Goal: Task Accomplishment & Management: Manage account settings

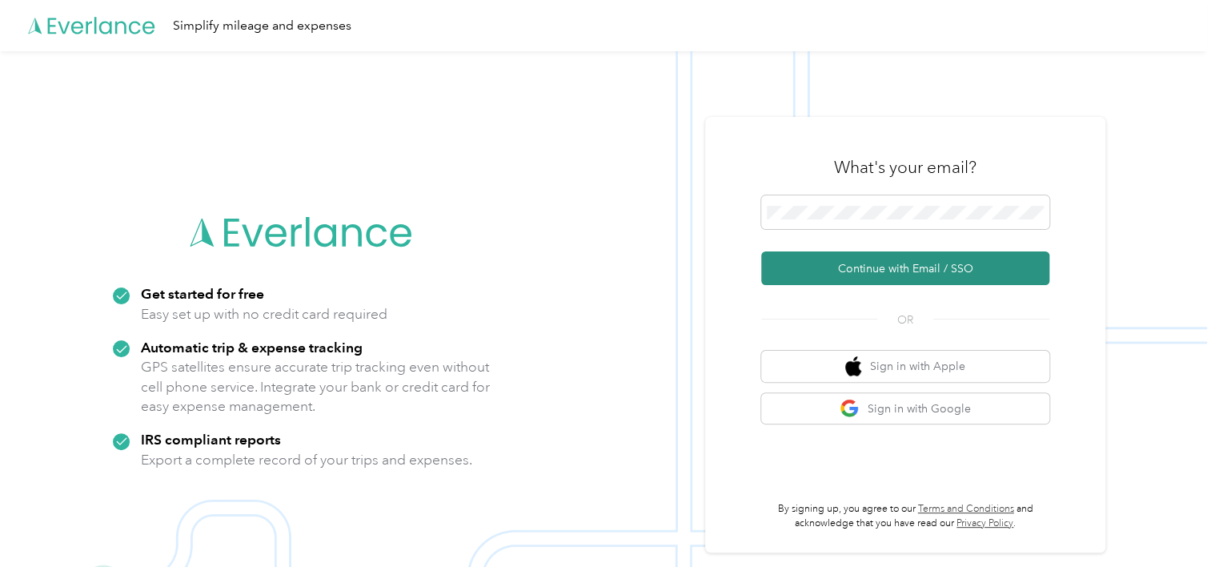
click at [881, 269] on button "Continue with Email / SSO" at bounding box center [905, 268] width 288 height 34
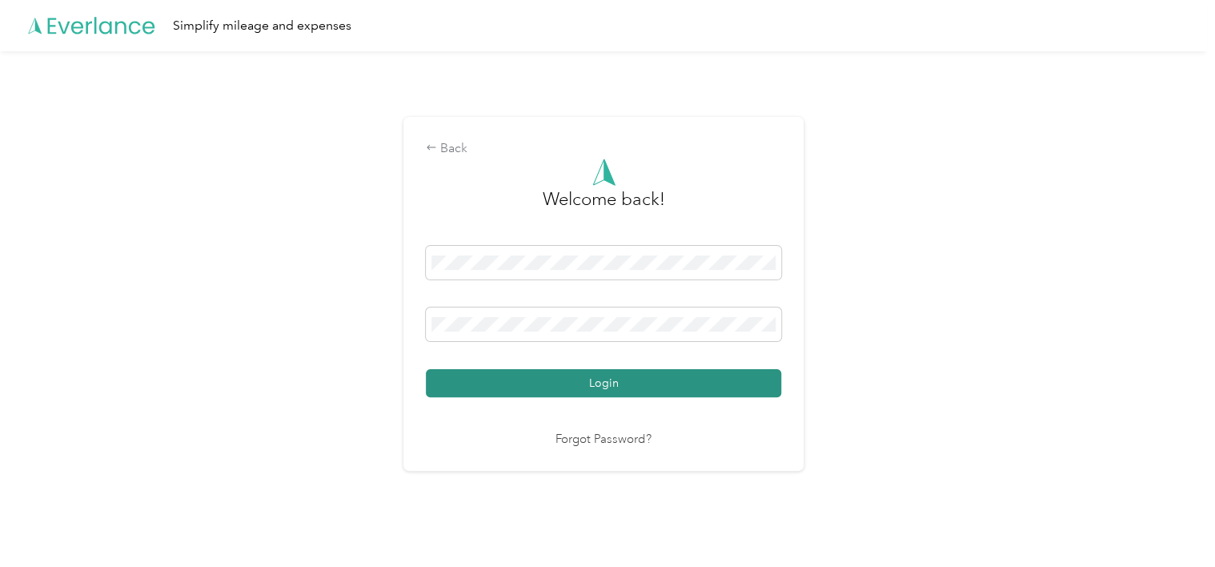
click at [623, 382] on button "Login" at bounding box center [604, 383] width 356 height 28
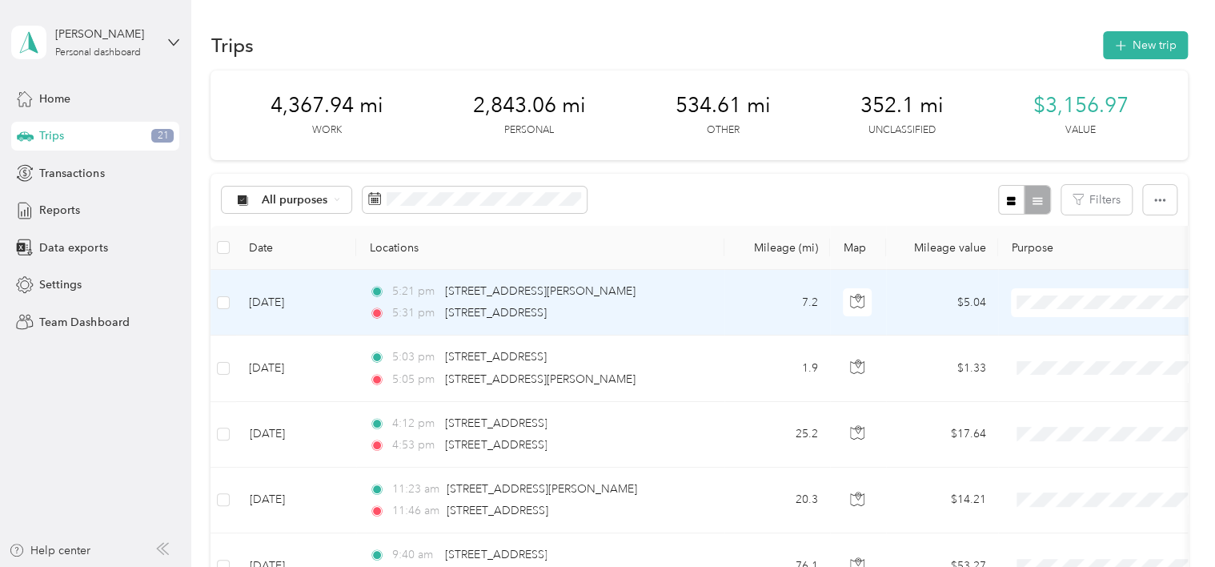
click at [283, 304] on td "[DATE]" at bounding box center [296, 303] width 120 height 66
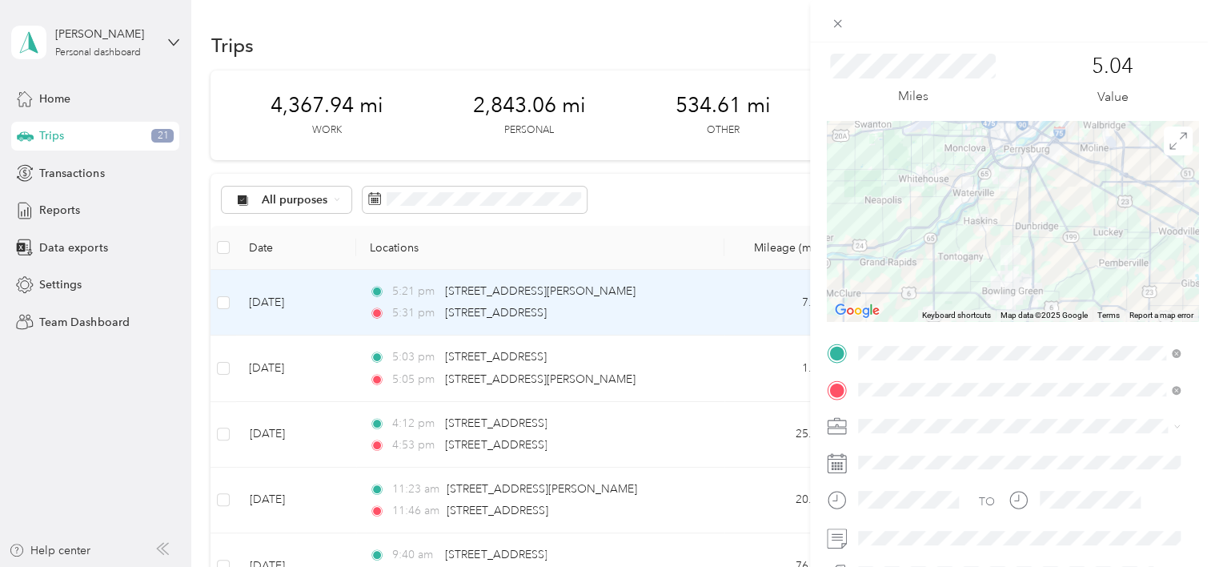
scroll to position [80, 0]
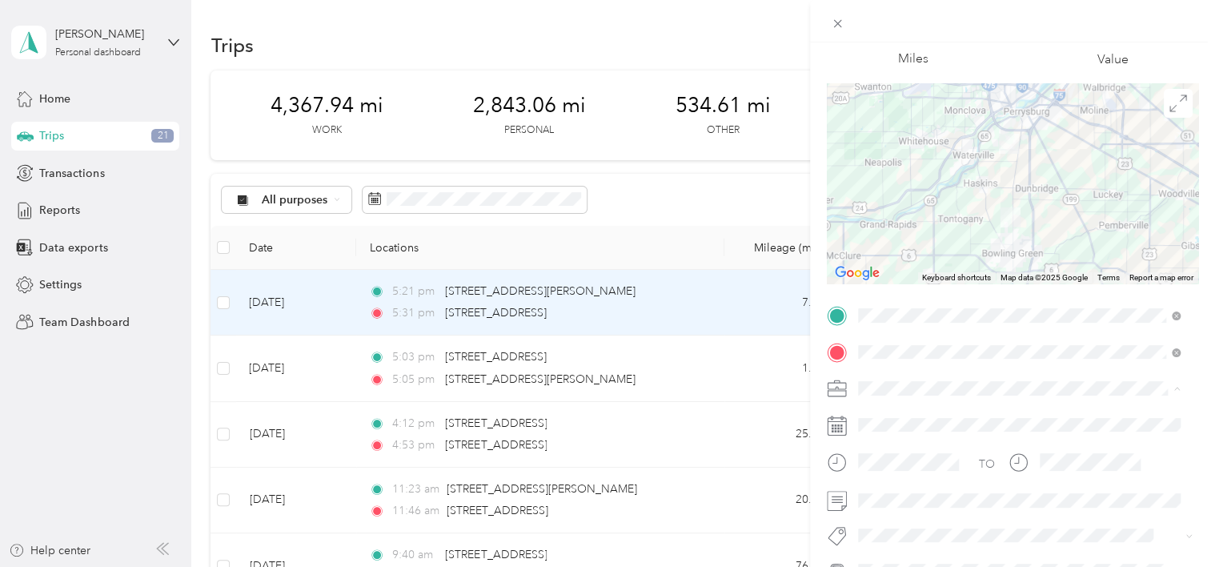
click at [903, 195] on li "Personal" at bounding box center [1020, 192] width 334 height 28
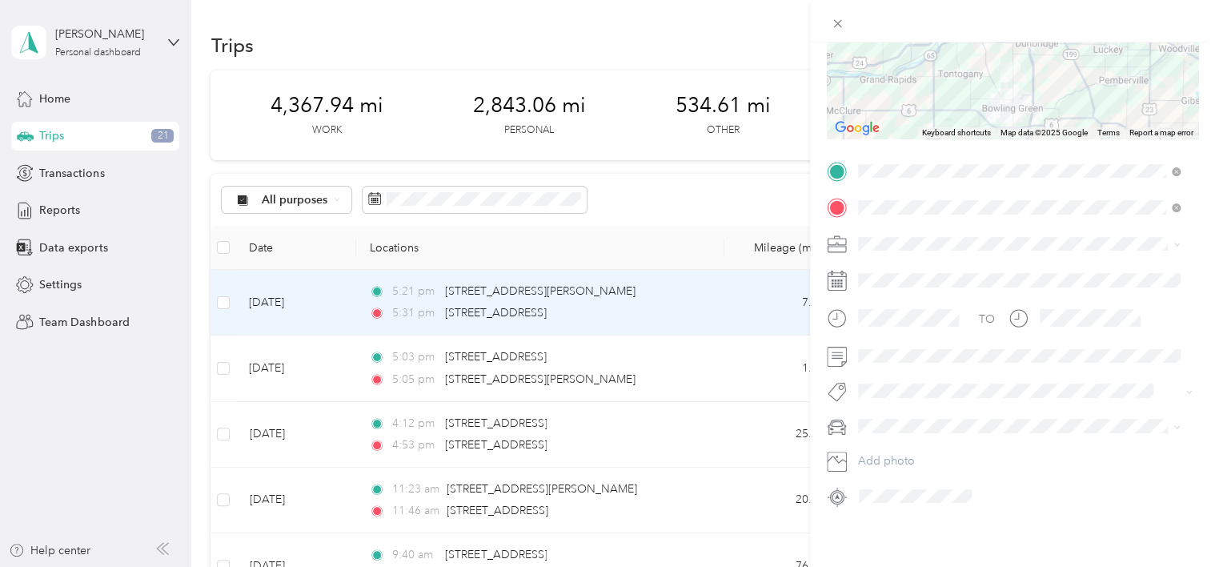
scroll to position [236, 0]
click at [899, 378] on div "pilot" at bounding box center [1019, 385] width 311 height 17
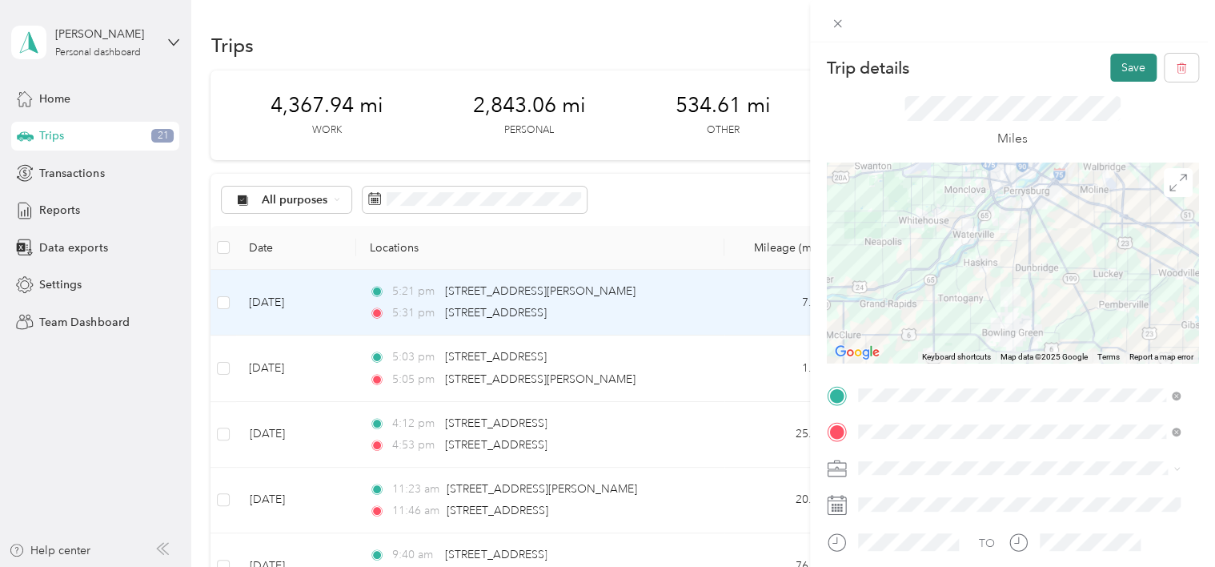
click at [1124, 65] on button "Save" at bounding box center [1134, 68] width 46 height 28
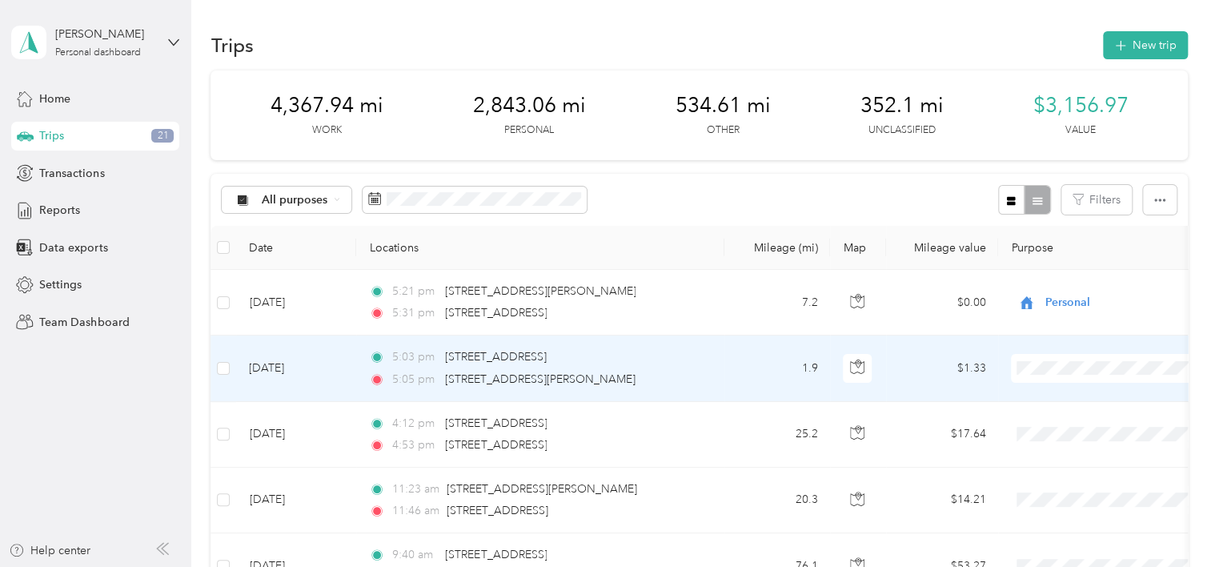
click at [275, 366] on td "[DATE]" at bounding box center [296, 368] width 120 height 66
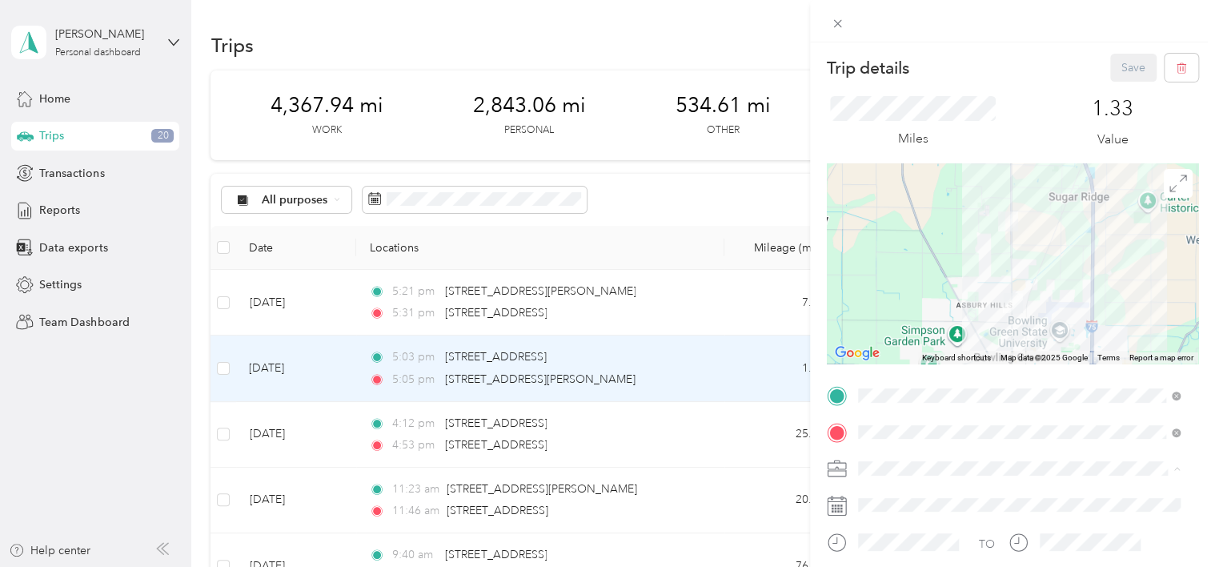
click at [922, 278] on li "Personal" at bounding box center [1020, 272] width 334 height 28
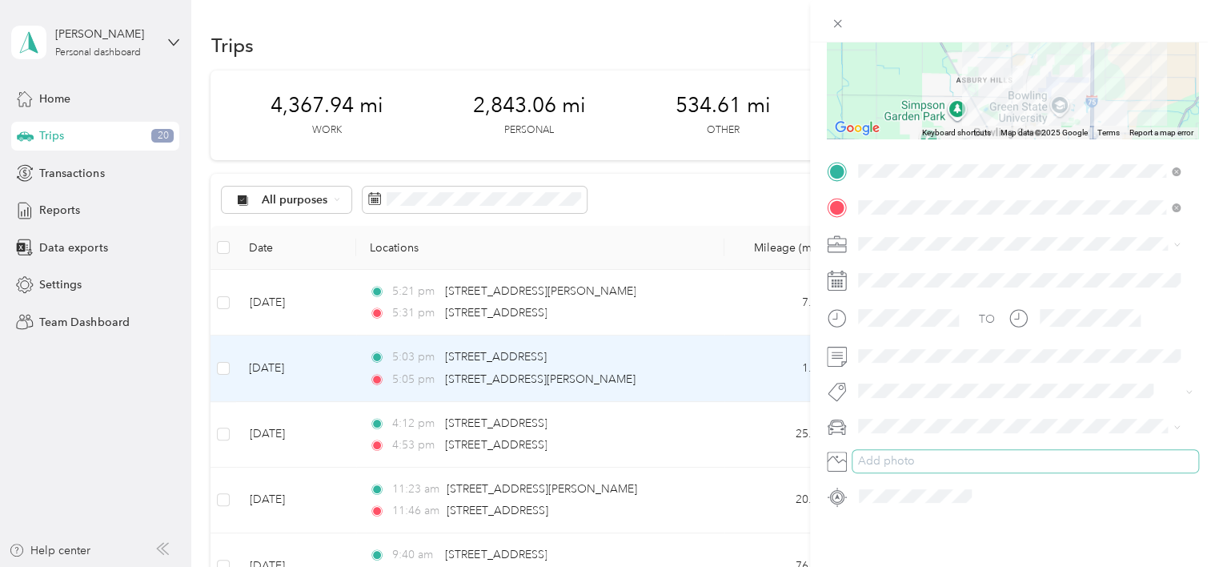
scroll to position [236, 0]
click at [902, 384] on div "pilot" at bounding box center [1019, 385] width 311 height 17
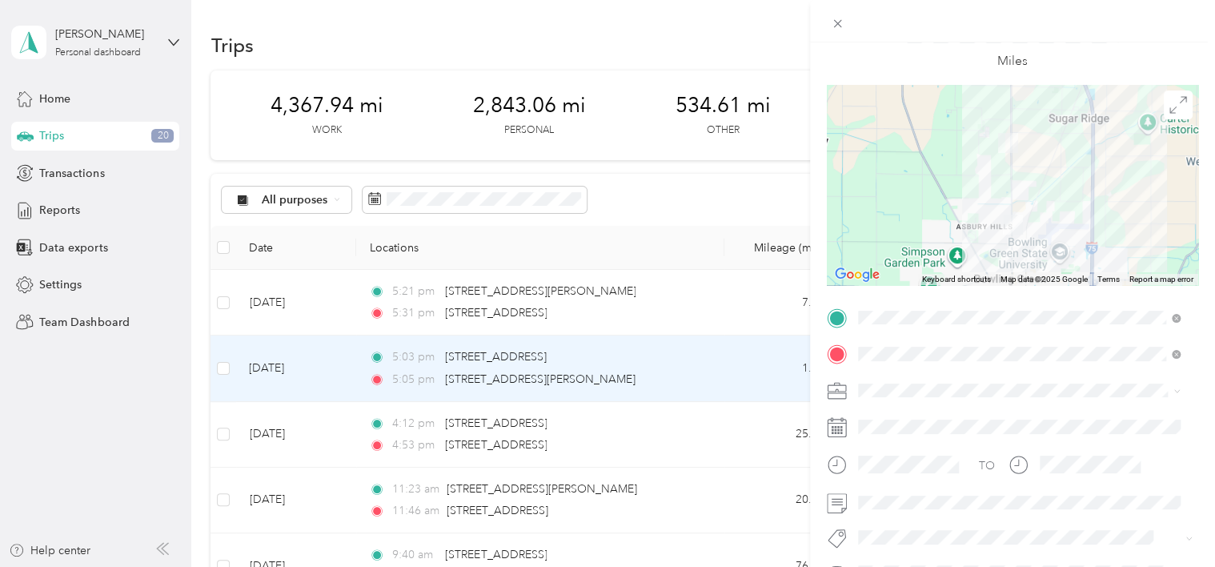
scroll to position [0, 0]
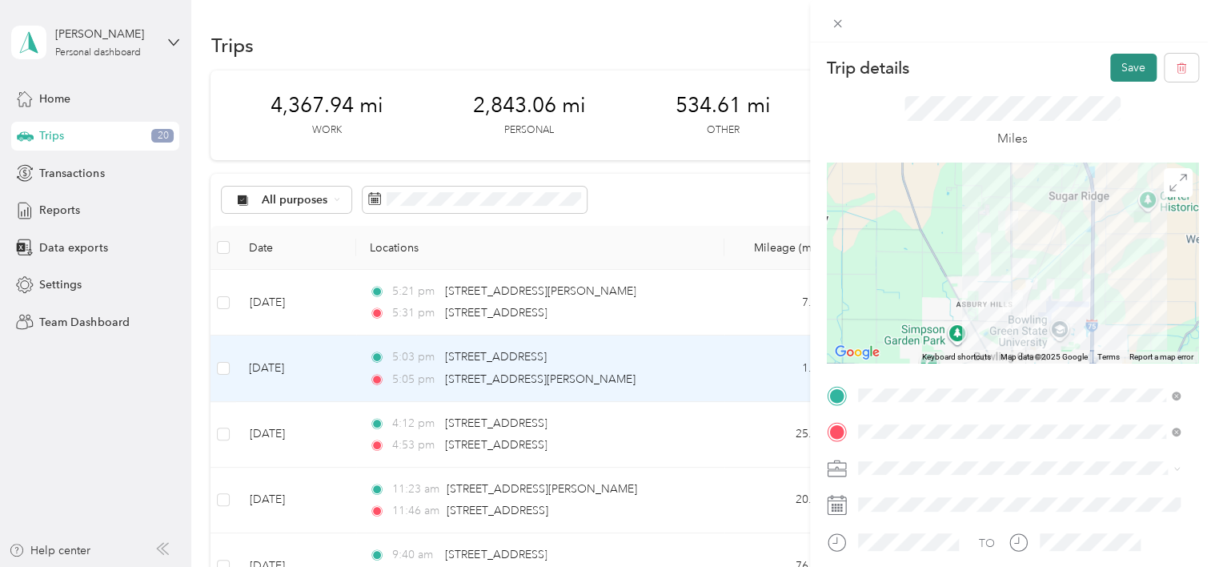
click at [1123, 67] on button "Save" at bounding box center [1134, 68] width 46 height 28
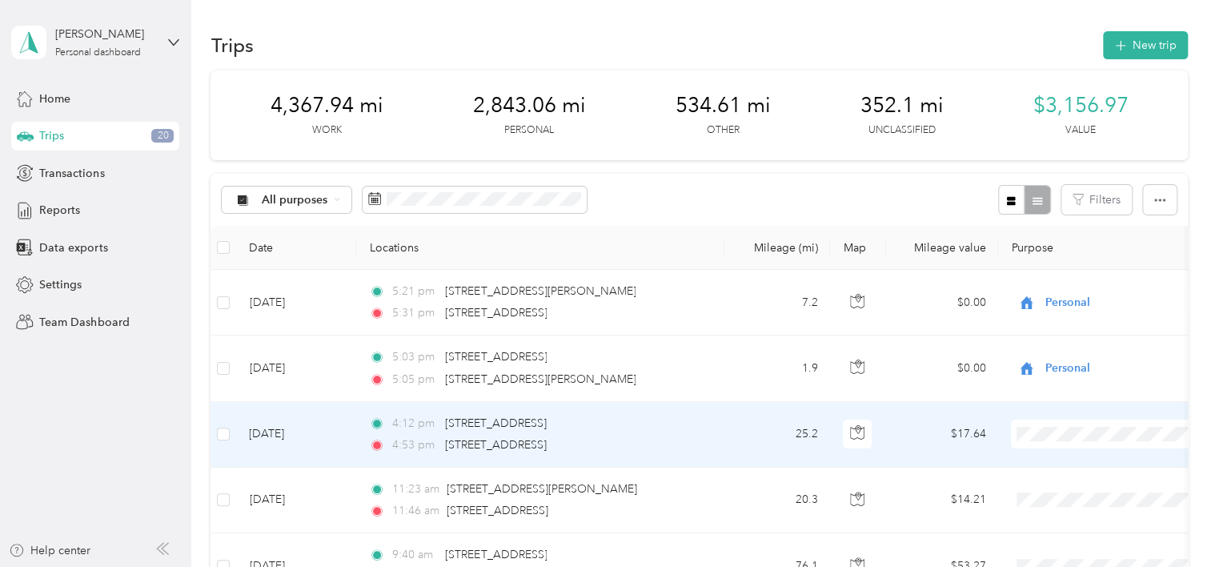
click at [297, 434] on td "[DATE]" at bounding box center [296, 435] width 120 height 66
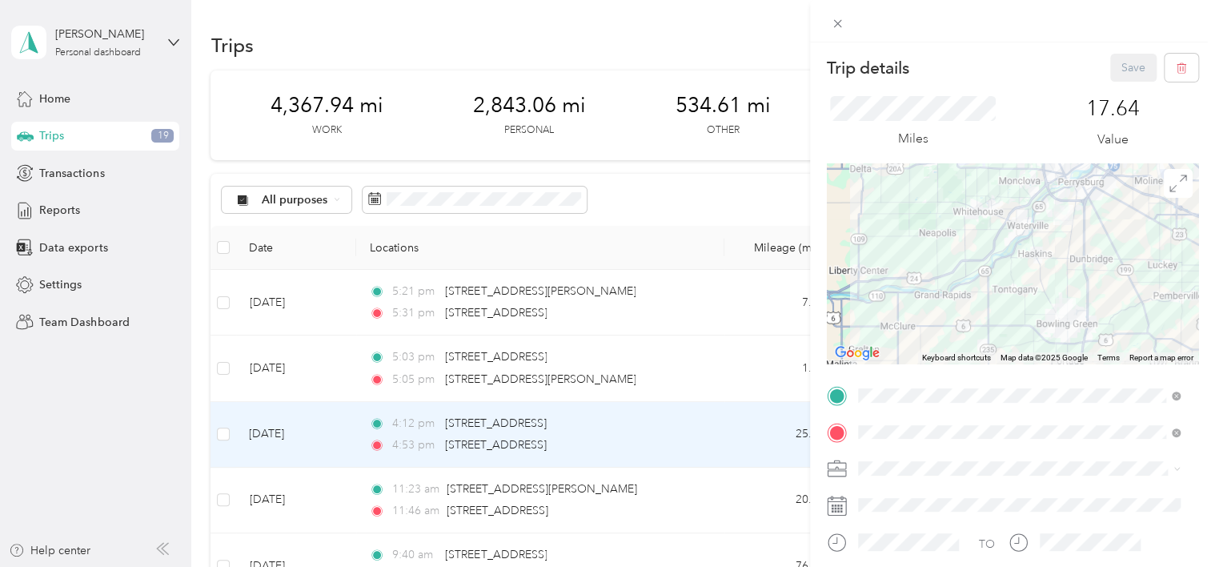
click at [900, 276] on li "Personal" at bounding box center [1020, 271] width 334 height 28
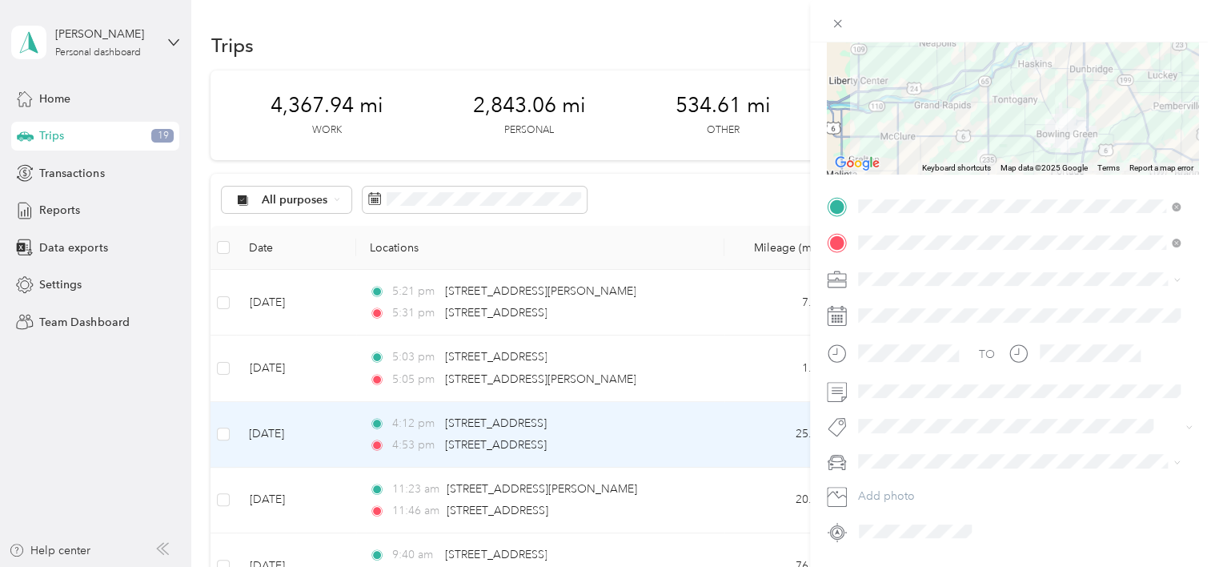
scroll to position [236, 0]
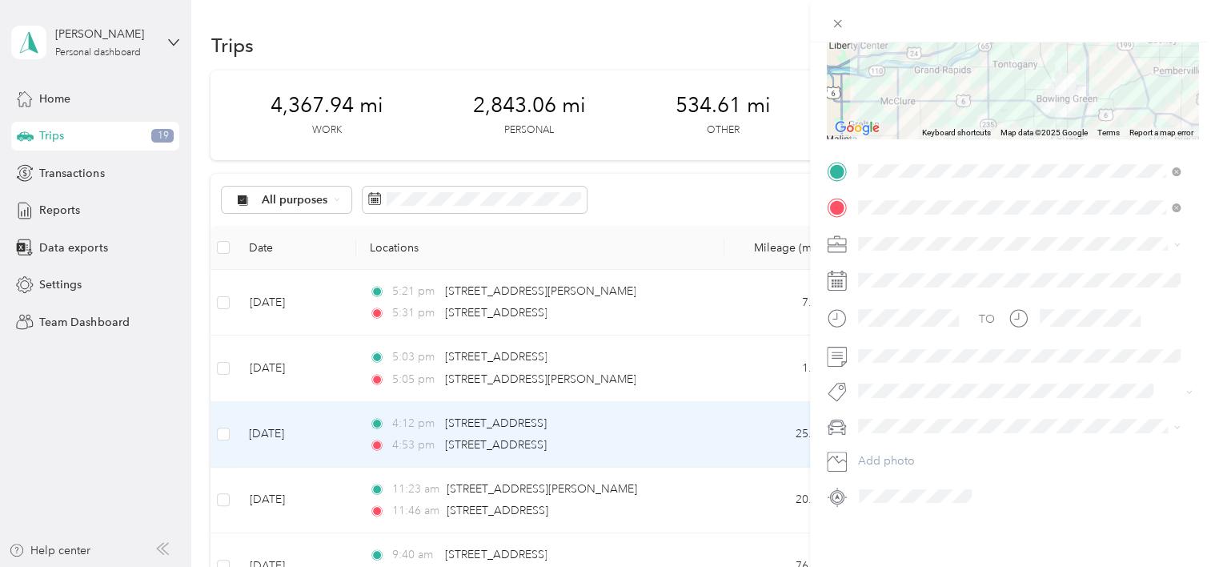
click at [876, 388] on li "pilot" at bounding box center [1020, 379] width 334 height 28
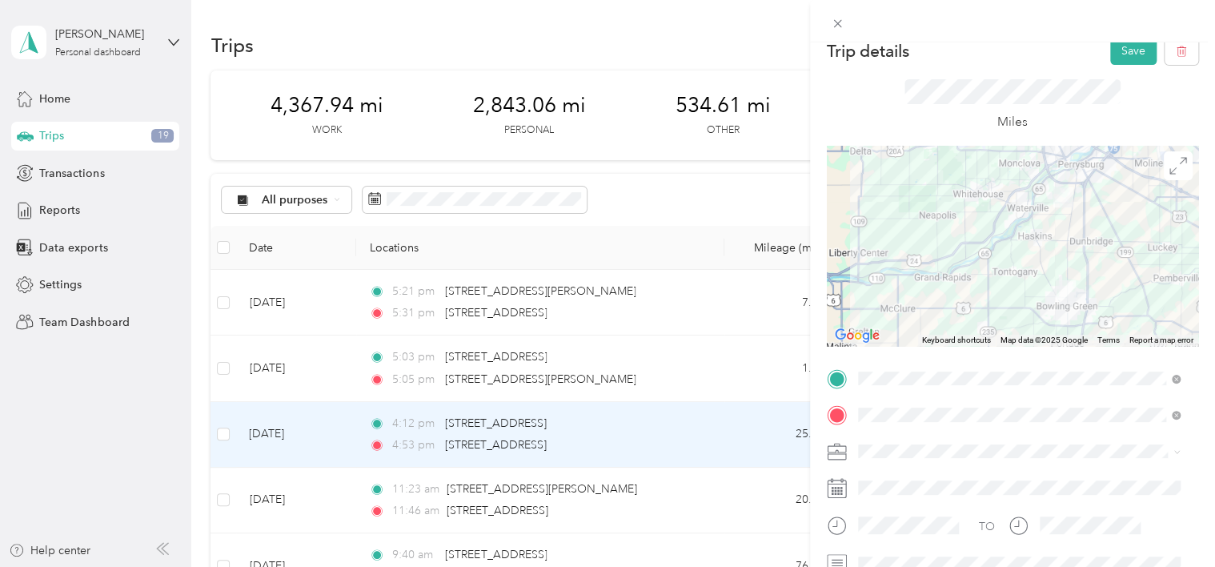
scroll to position [0, 0]
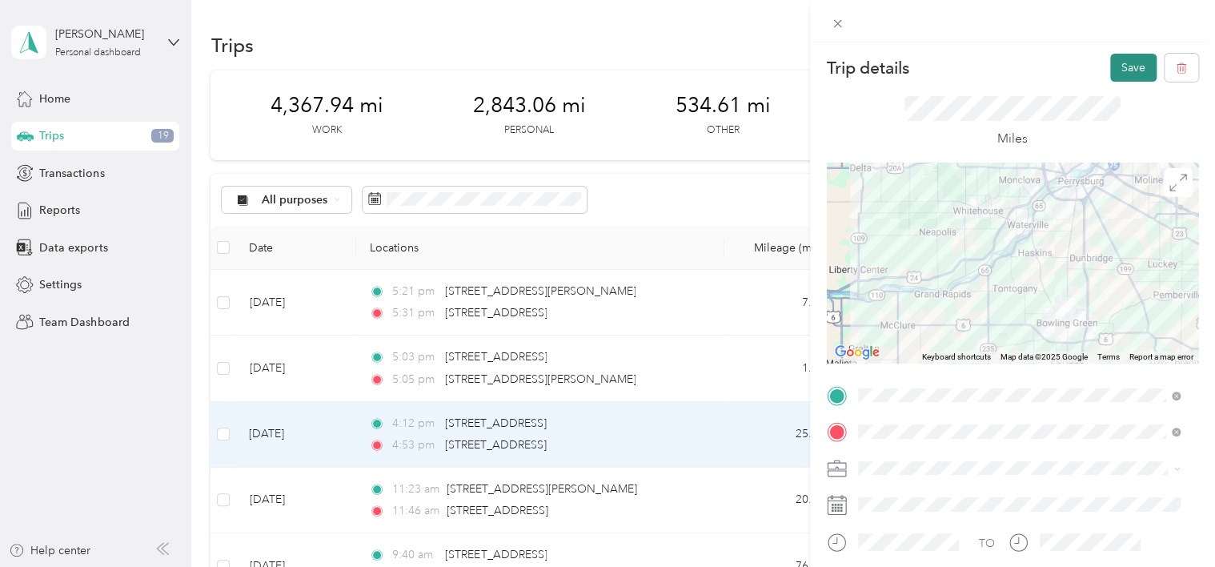
click at [1123, 71] on button "Save" at bounding box center [1134, 68] width 46 height 28
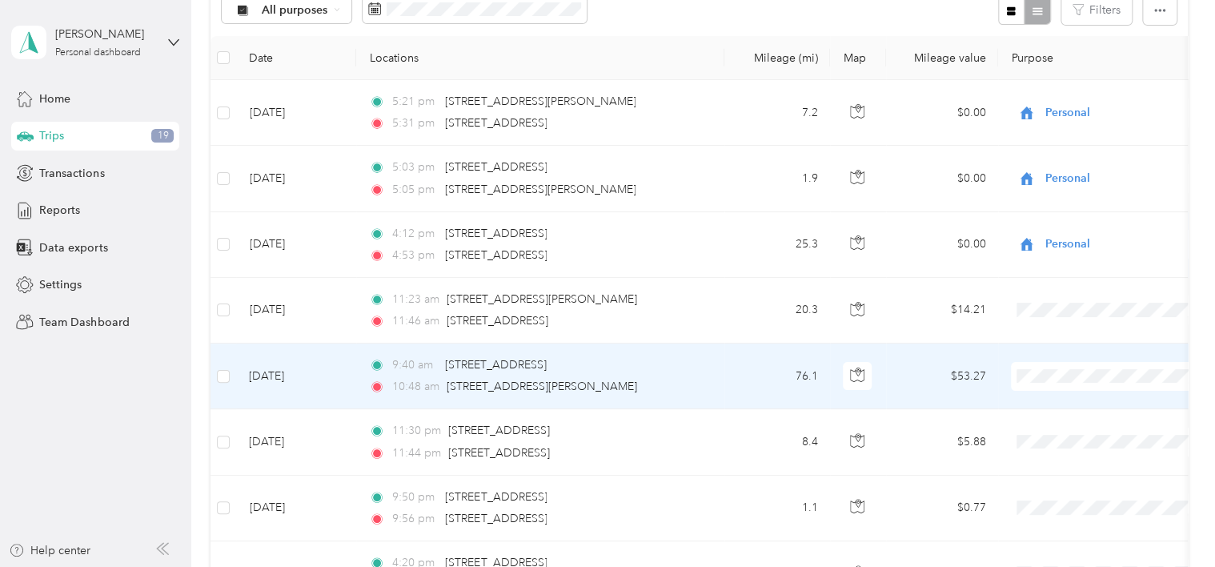
scroll to position [240, 0]
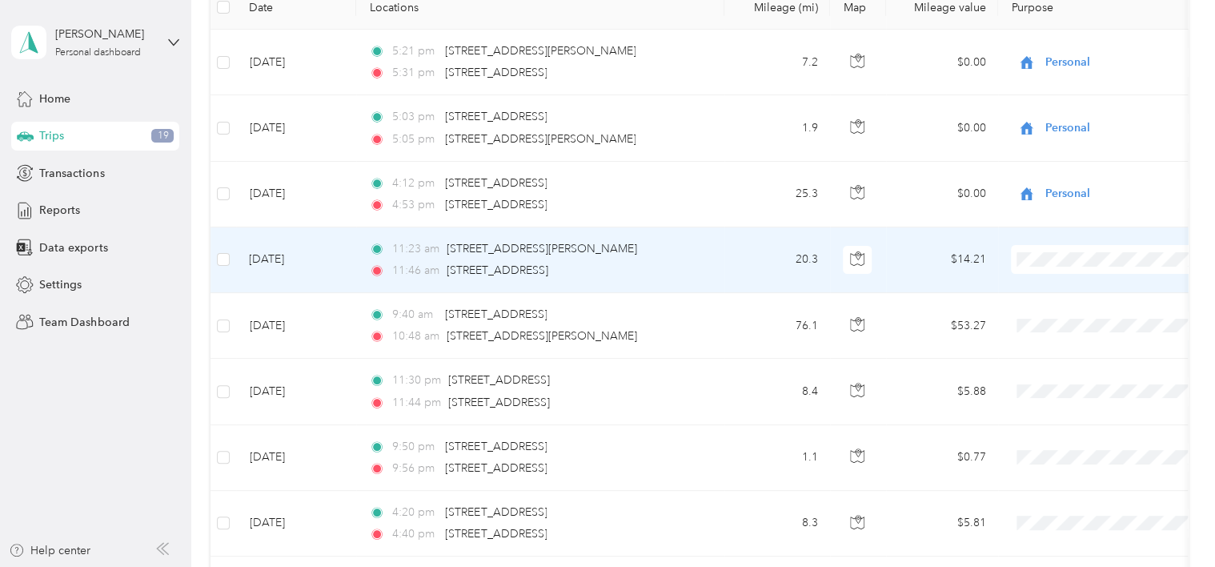
click at [266, 258] on td "[DATE]" at bounding box center [296, 260] width 120 height 66
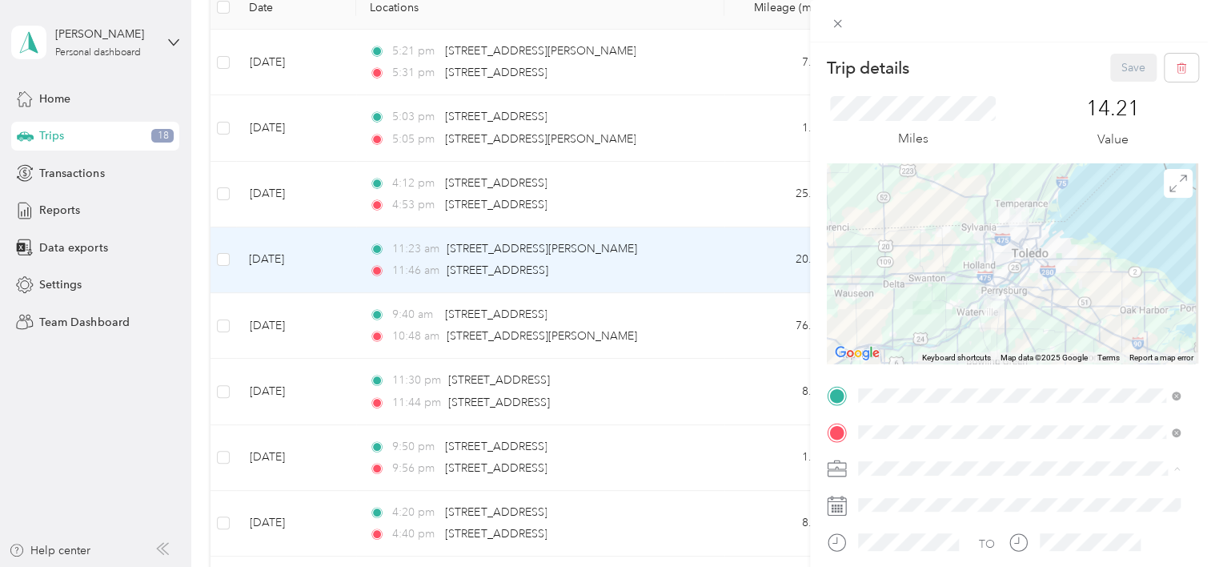
click at [894, 242] on div "Work" at bounding box center [1019, 243] width 311 height 17
click at [1119, 70] on button "Save" at bounding box center [1134, 68] width 46 height 28
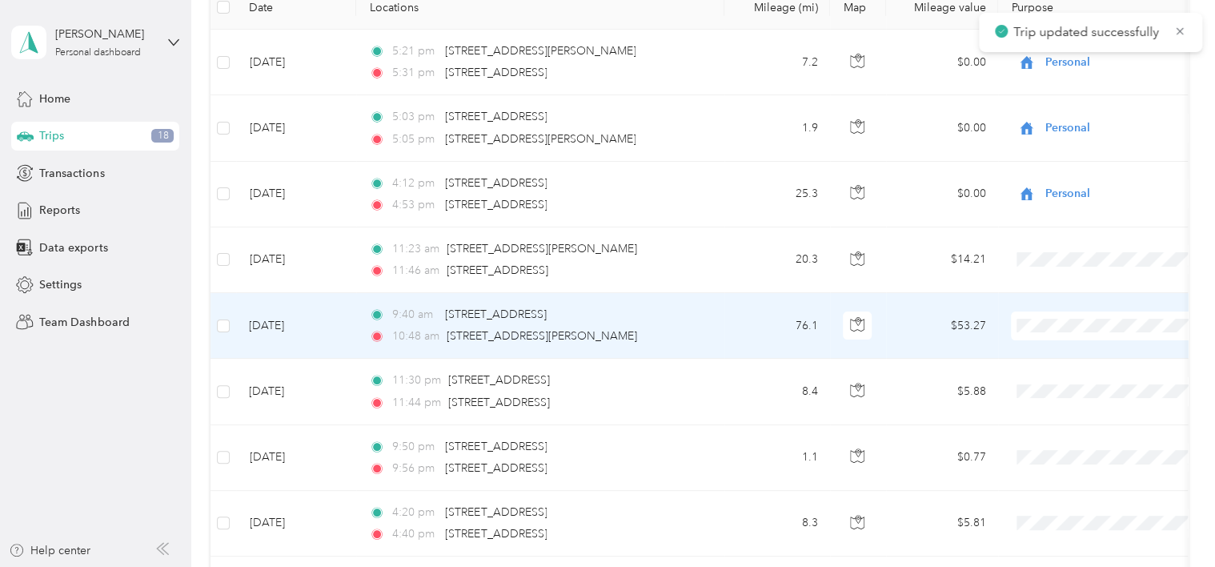
click at [283, 326] on td "[DATE]" at bounding box center [296, 326] width 120 height 66
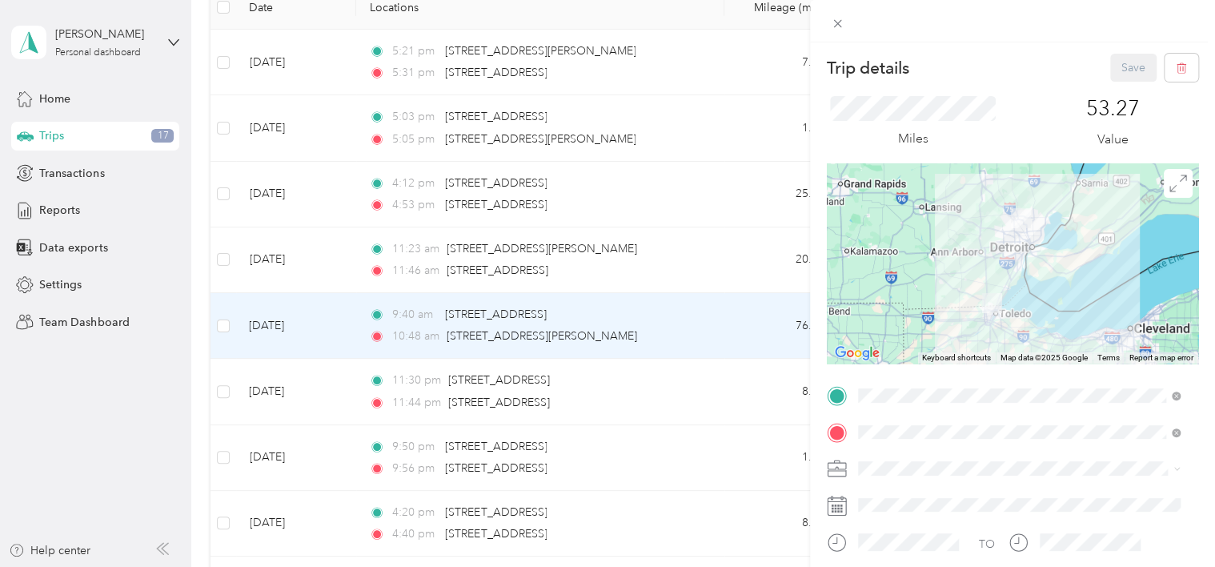
click at [899, 247] on li "Work" at bounding box center [1020, 244] width 334 height 28
click at [1124, 61] on button "Save" at bounding box center [1134, 68] width 46 height 28
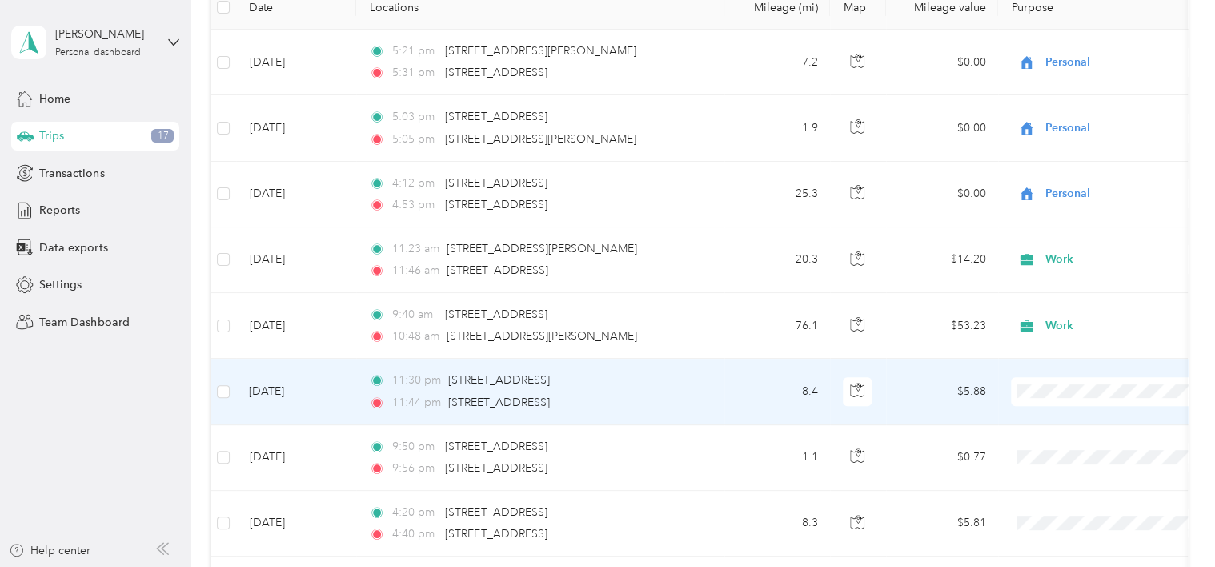
click at [309, 388] on td "[DATE]" at bounding box center [296, 392] width 120 height 66
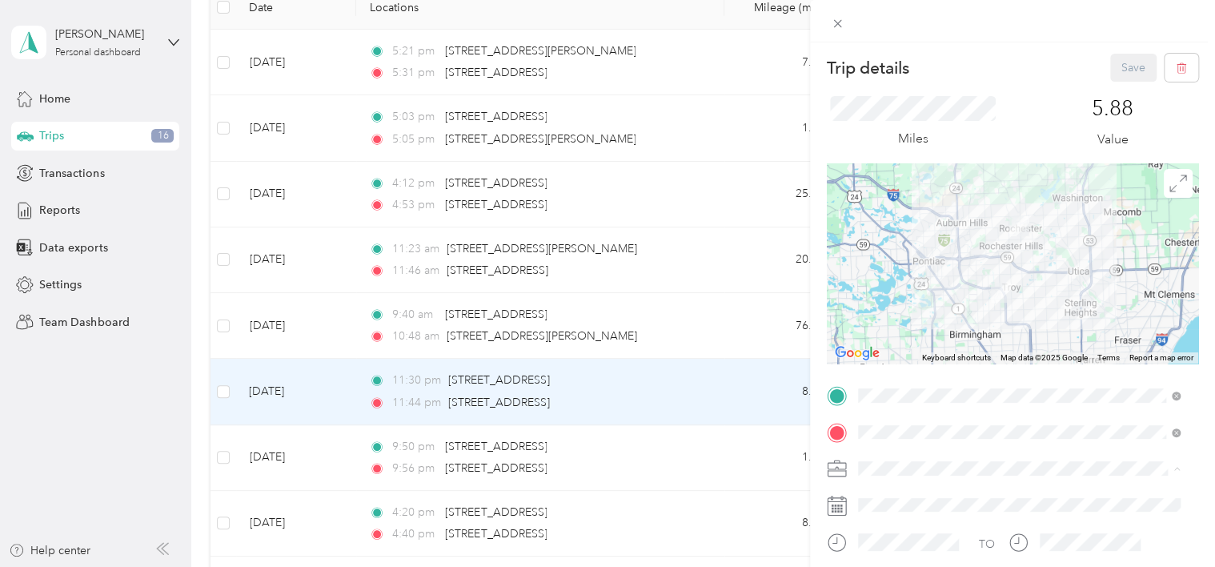
click at [903, 247] on div "Work" at bounding box center [1019, 243] width 311 height 17
click at [1116, 66] on button "Save" at bounding box center [1134, 68] width 46 height 28
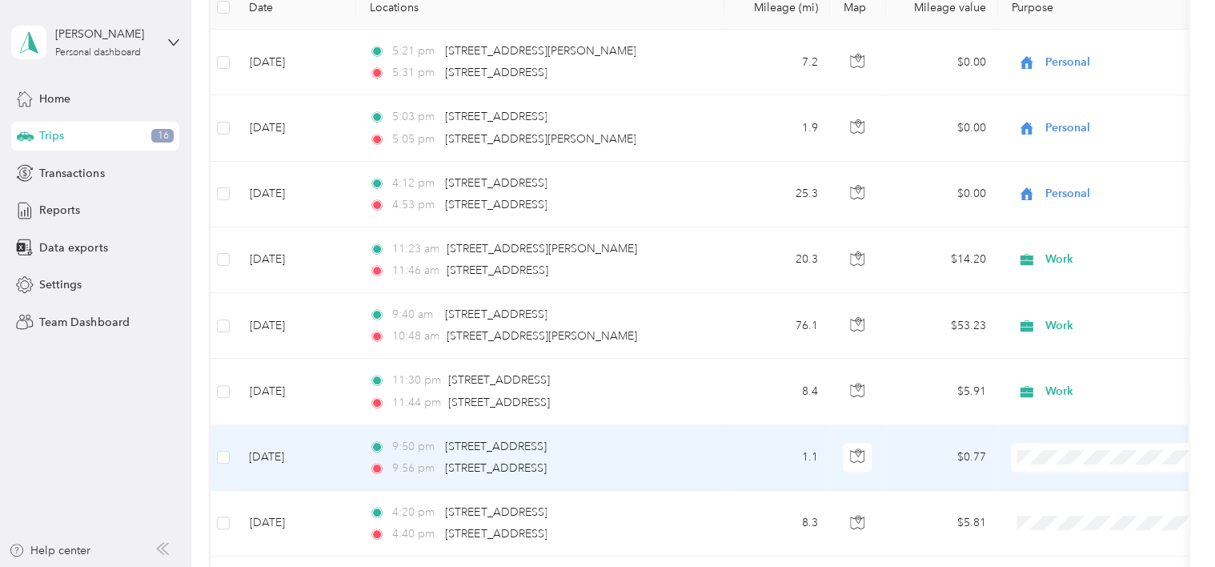
click at [291, 456] on td "[DATE]" at bounding box center [296, 458] width 120 height 66
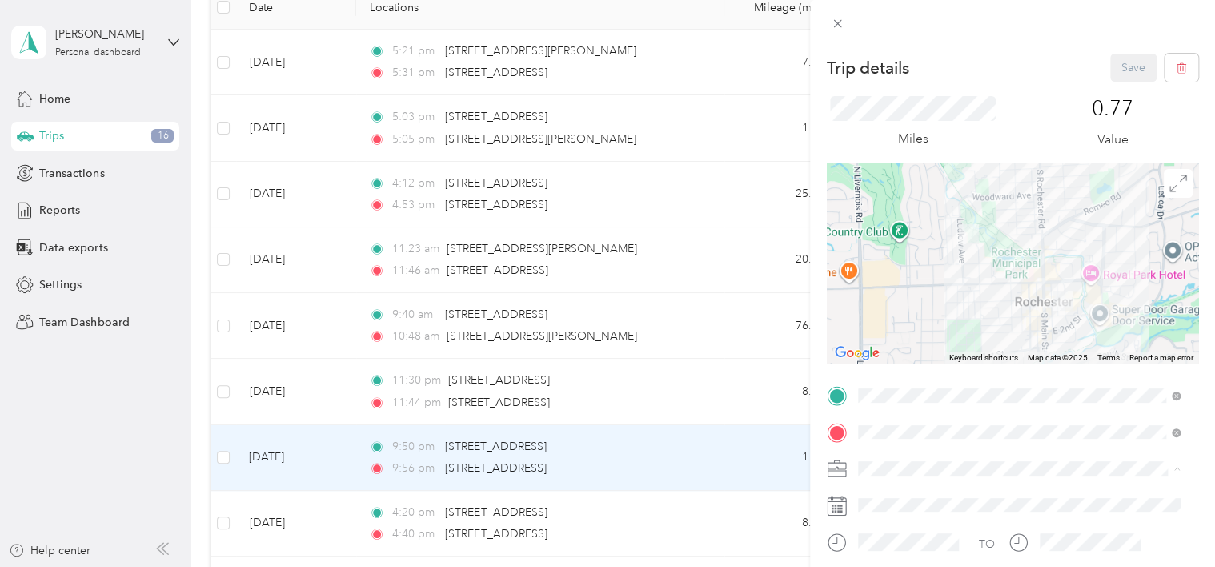
click at [897, 243] on div "Work" at bounding box center [1019, 243] width 311 height 17
click at [1122, 66] on button "Save" at bounding box center [1134, 68] width 46 height 28
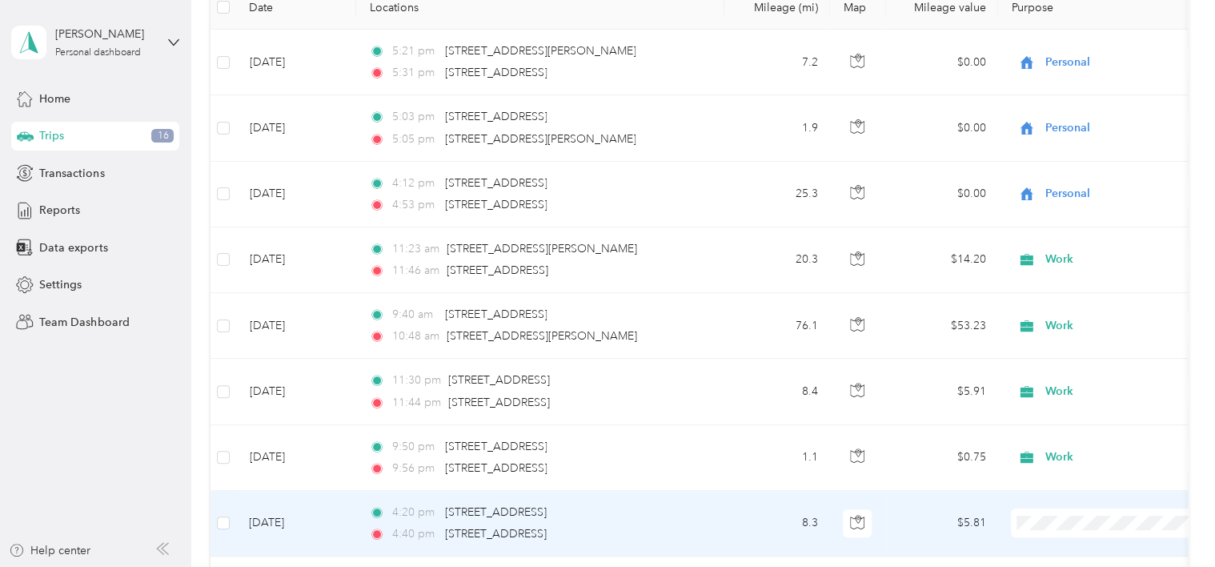
click at [294, 525] on td "[DATE]" at bounding box center [296, 524] width 120 height 66
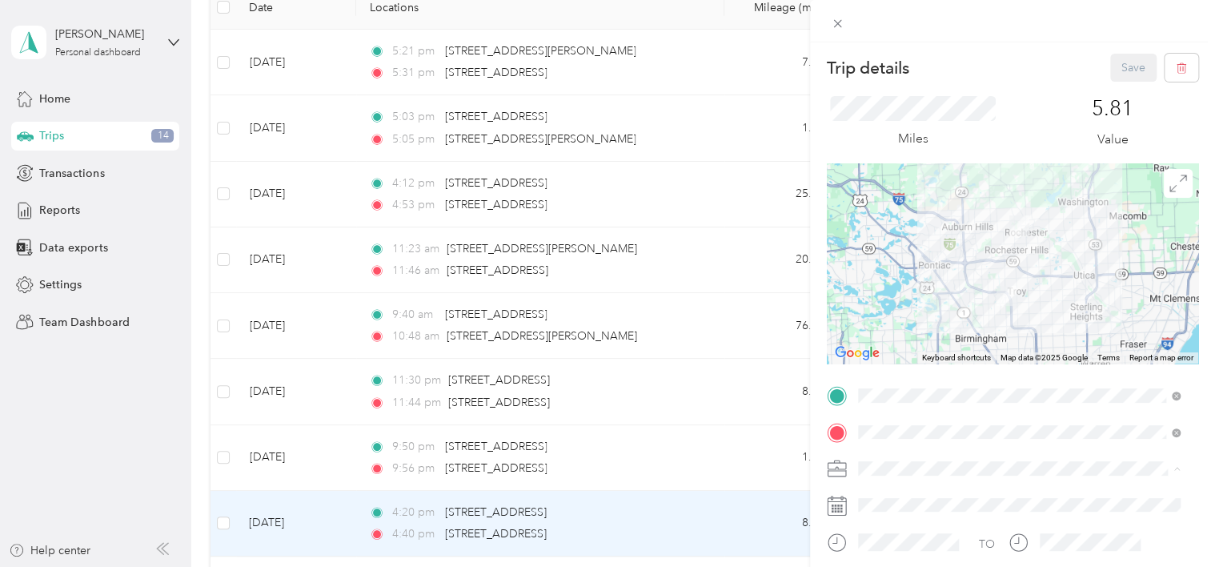
click at [939, 237] on div "Work" at bounding box center [1019, 243] width 311 height 17
click at [1123, 64] on button "Save" at bounding box center [1134, 68] width 46 height 28
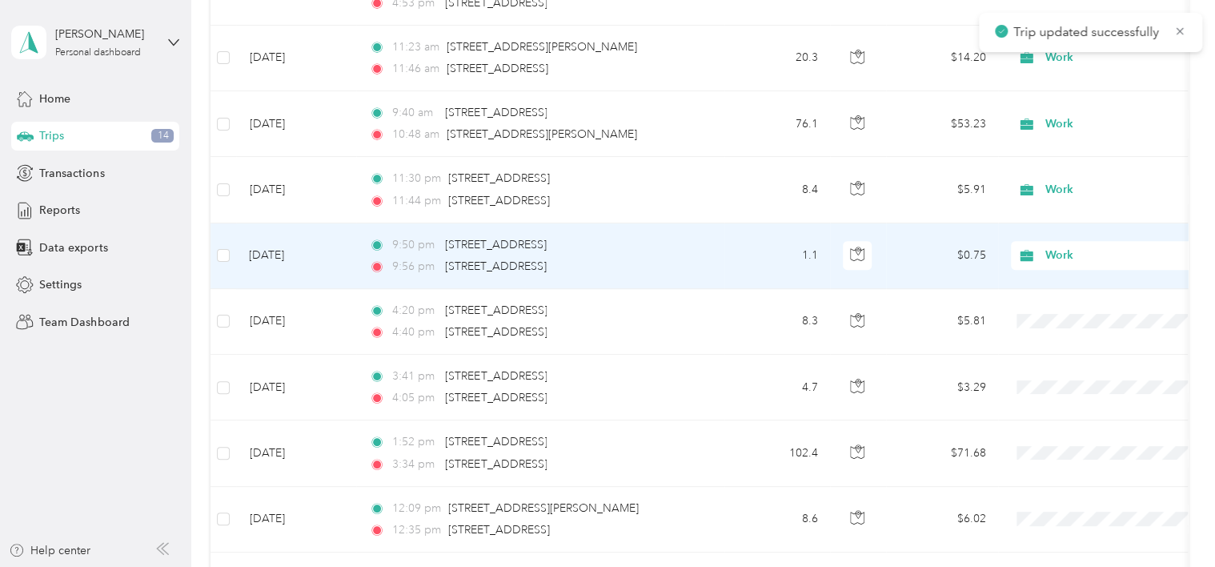
scroll to position [480, 0]
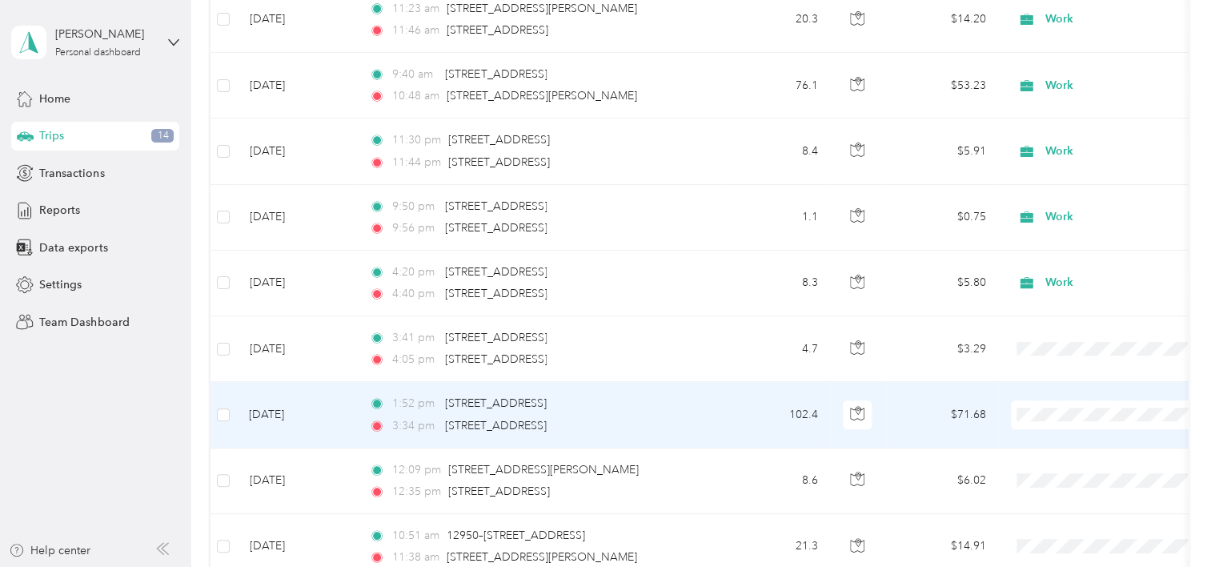
click at [295, 419] on td "[DATE]" at bounding box center [296, 415] width 120 height 66
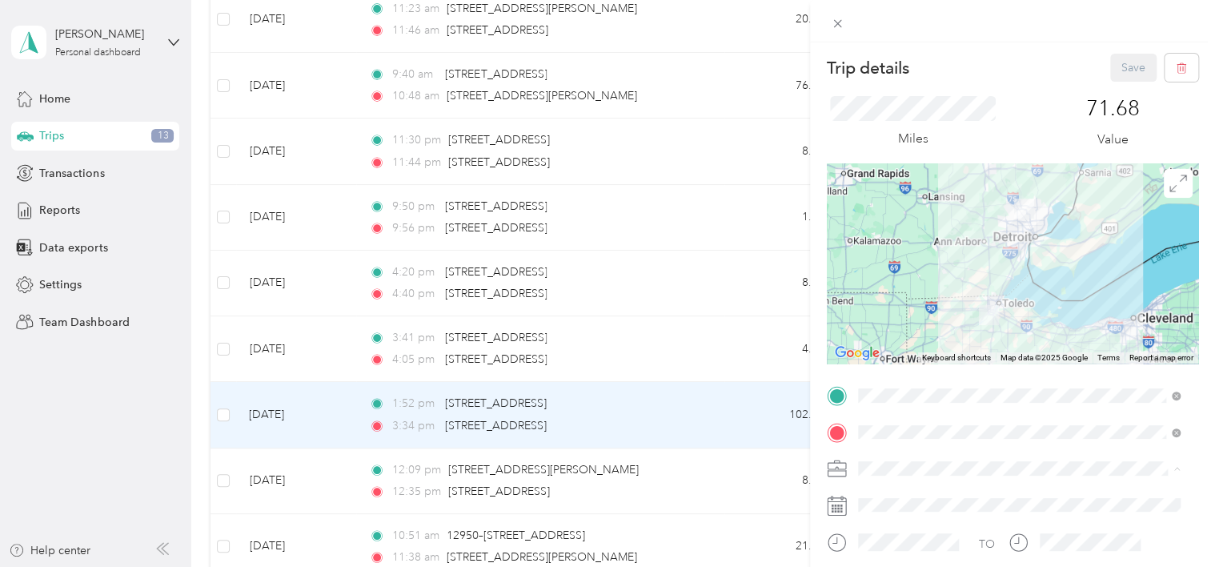
click at [893, 242] on div "Work" at bounding box center [1019, 243] width 311 height 17
click at [1122, 62] on button "Save" at bounding box center [1134, 68] width 46 height 28
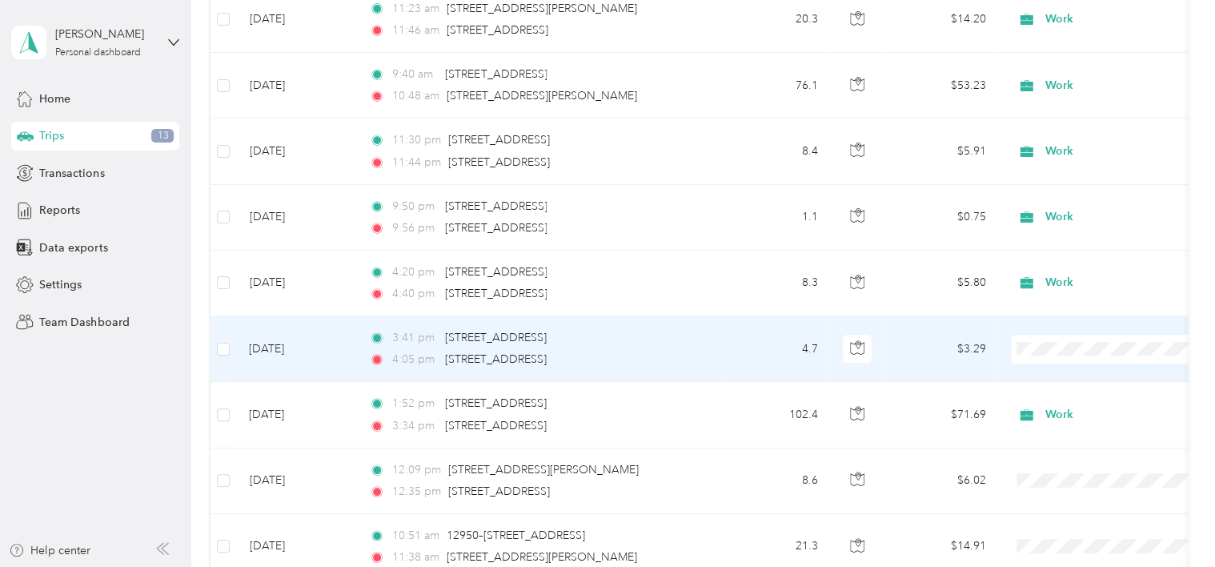
click at [1067, 122] on li "Work" at bounding box center [1111, 116] width 199 height 28
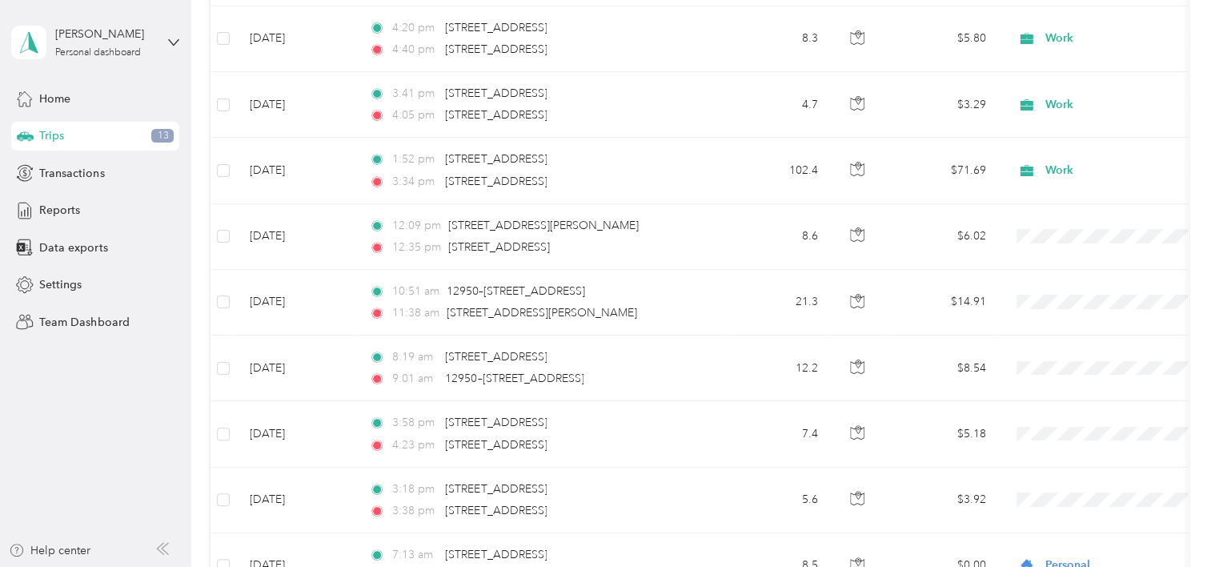
scroll to position [728, 0]
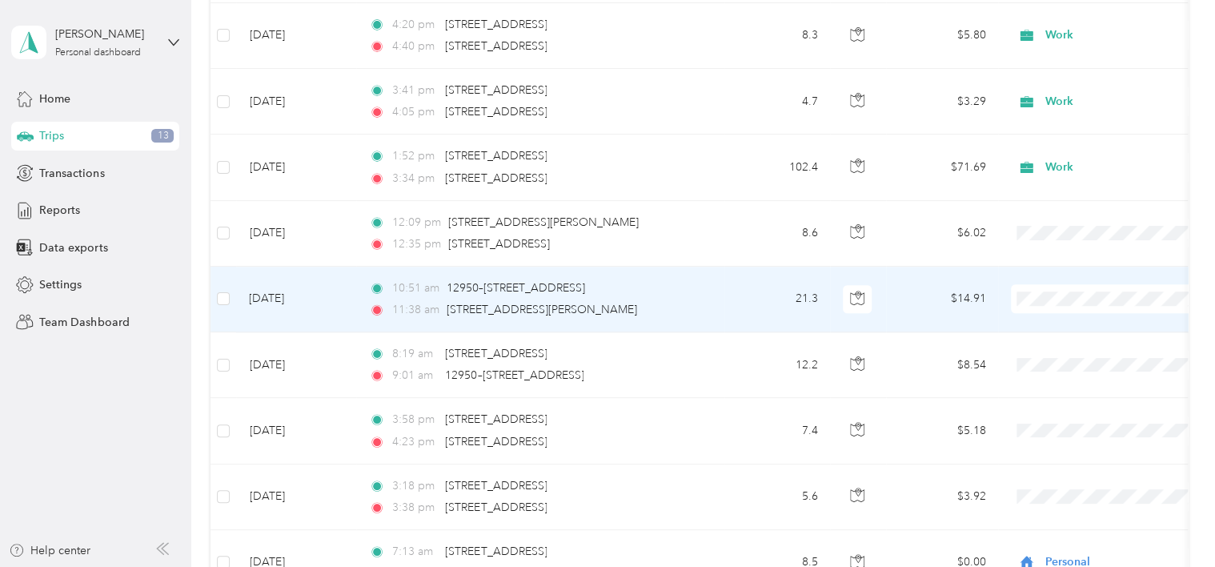
click at [1069, 352] on span "Personal" at bounding box center [1125, 349] width 148 height 17
click at [281, 299] on td "[DATE]" at bounding box center [296, 300] width 120 height 66
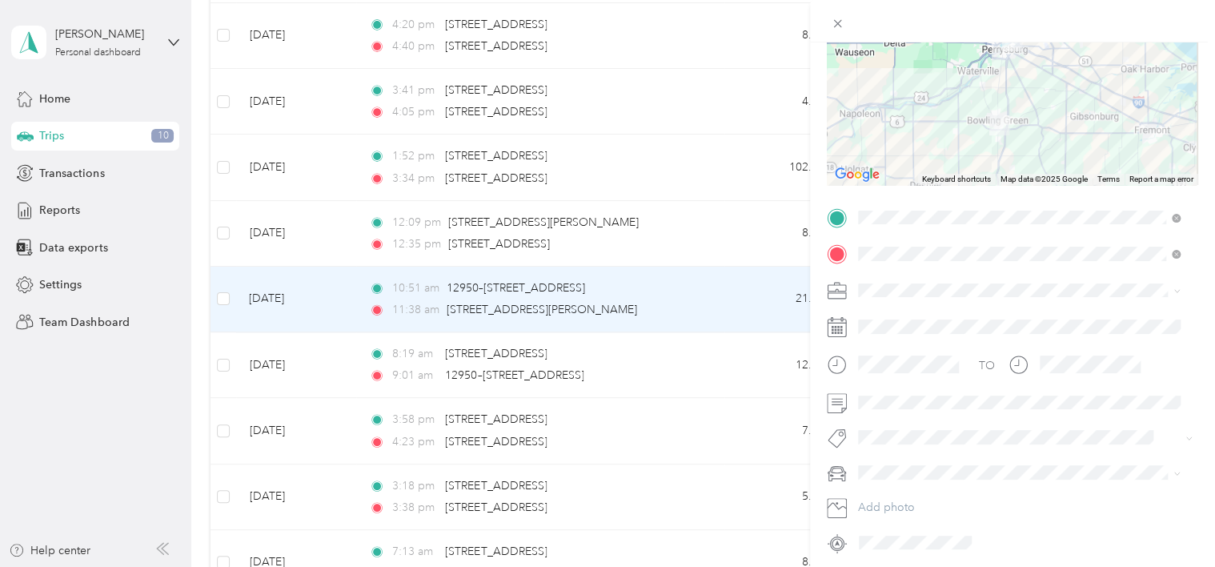
scroll to position [236, 0]
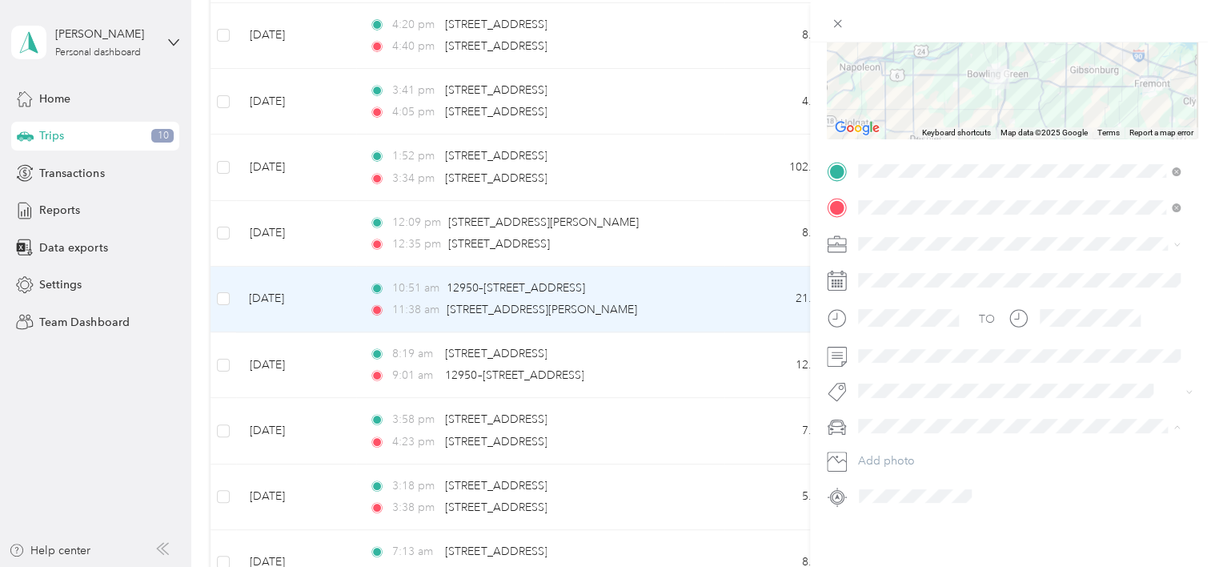
click at [886, 384] on span "pilot" at bounding box center [875, 386] width 22 height 14
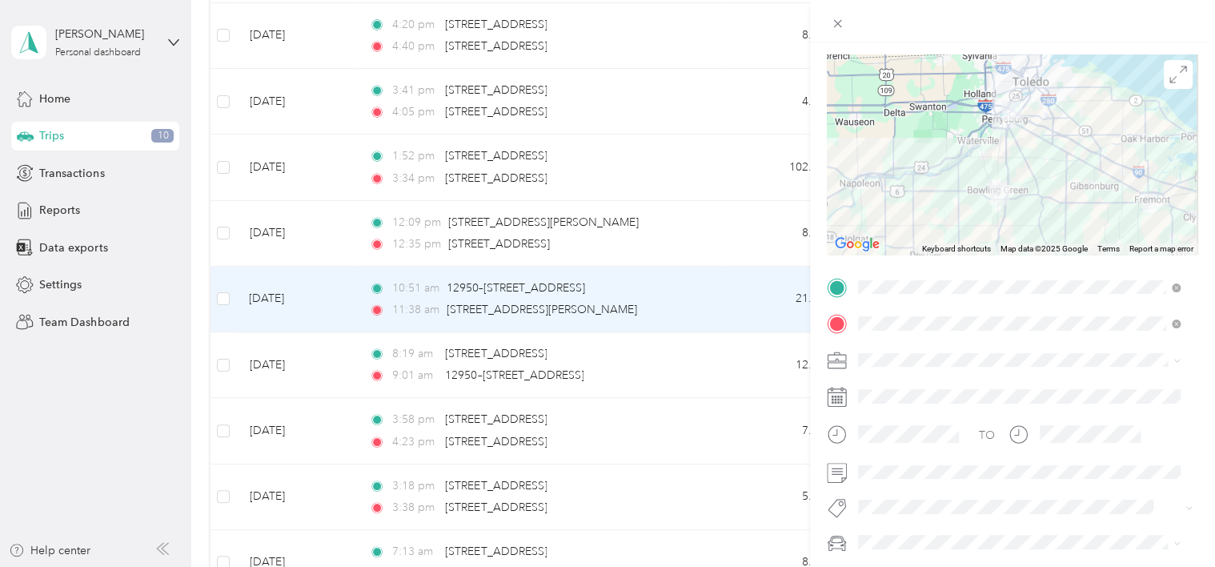
scroll to position [0, 0]
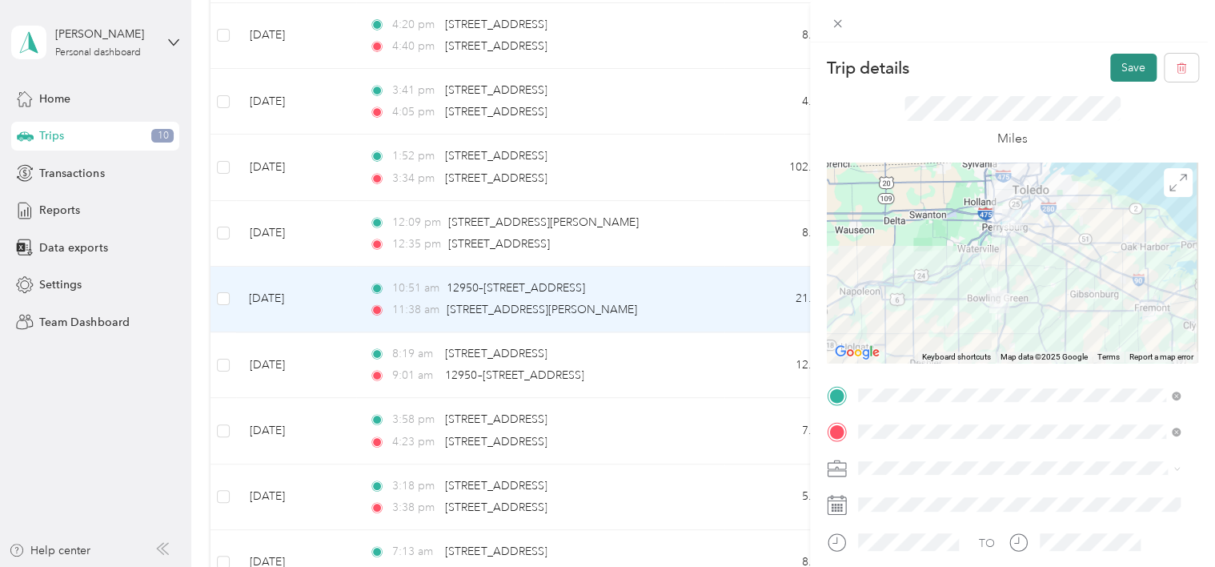
click at [1122, 64] on button "Save" at bounding box center [1134, 68] width 46 height 28
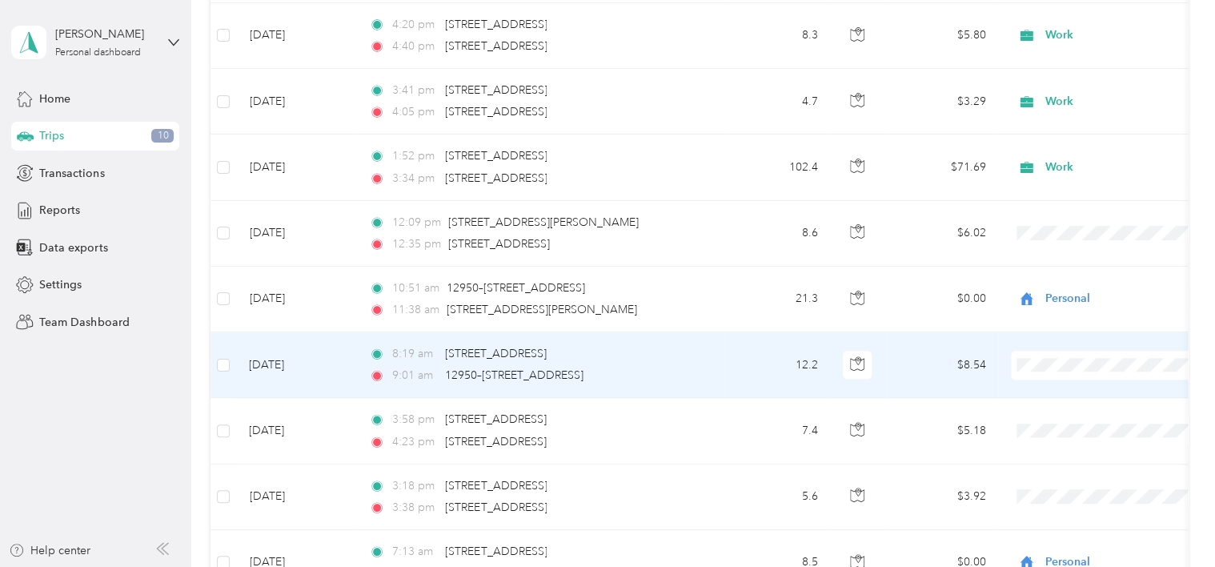
click at [295, 364] on td "[DATE]" at bounding box center [296, 365] width 120 height 66
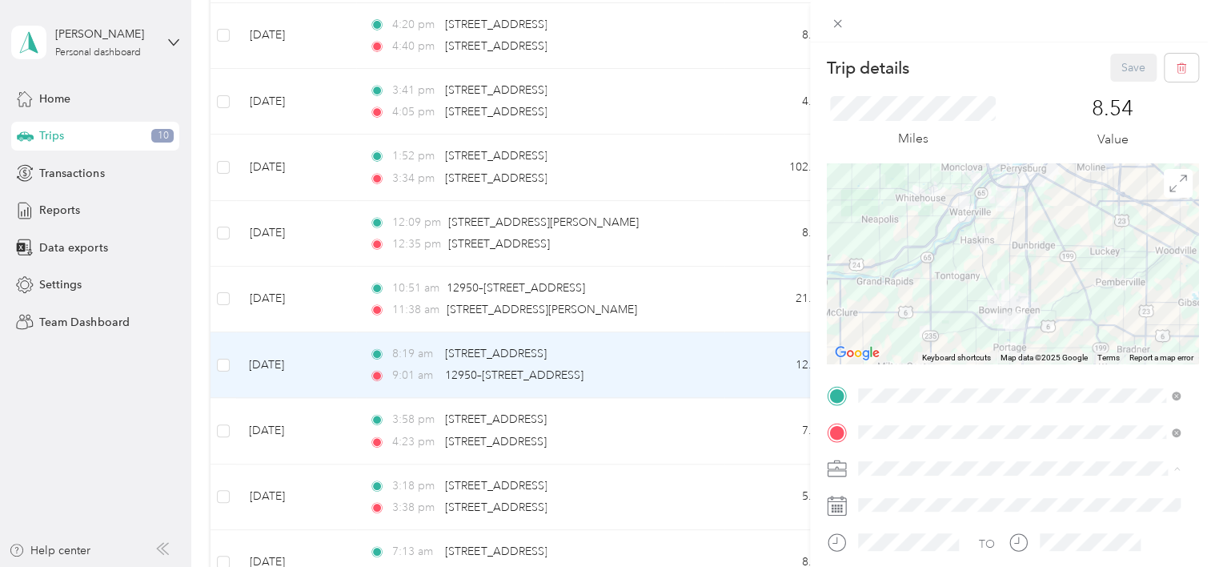
click at [938, 263] on li "Personal" at bounding box center [1020, 272] width 334 height 28
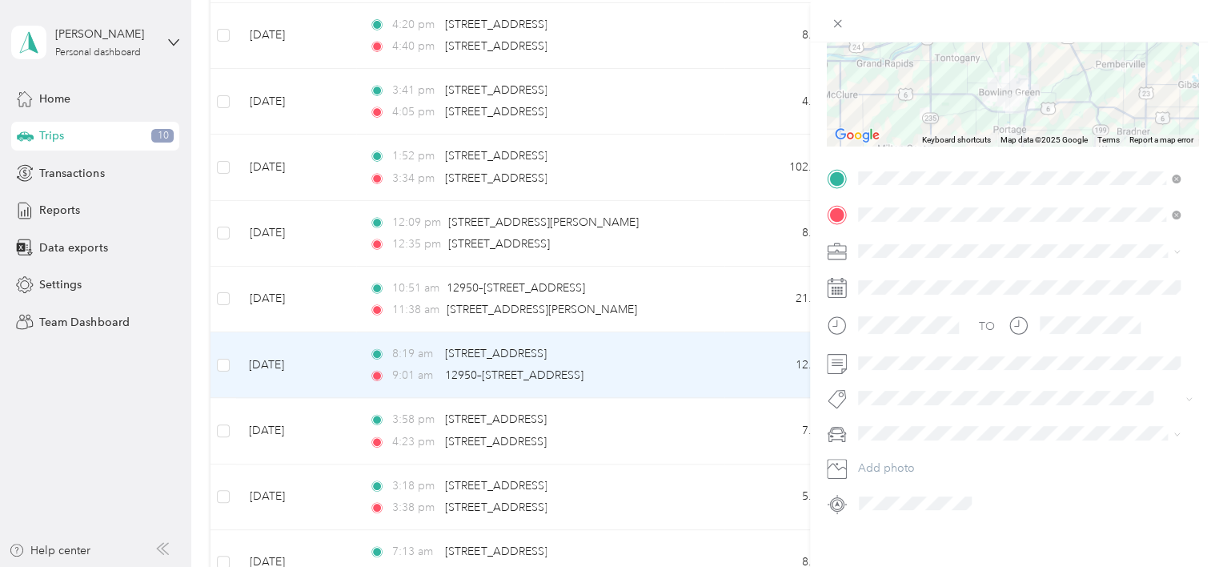
scroll to position [218, 0]
click at [886, 404] on div "pilot" at bounding box center [1019, 398] width 311 height 17
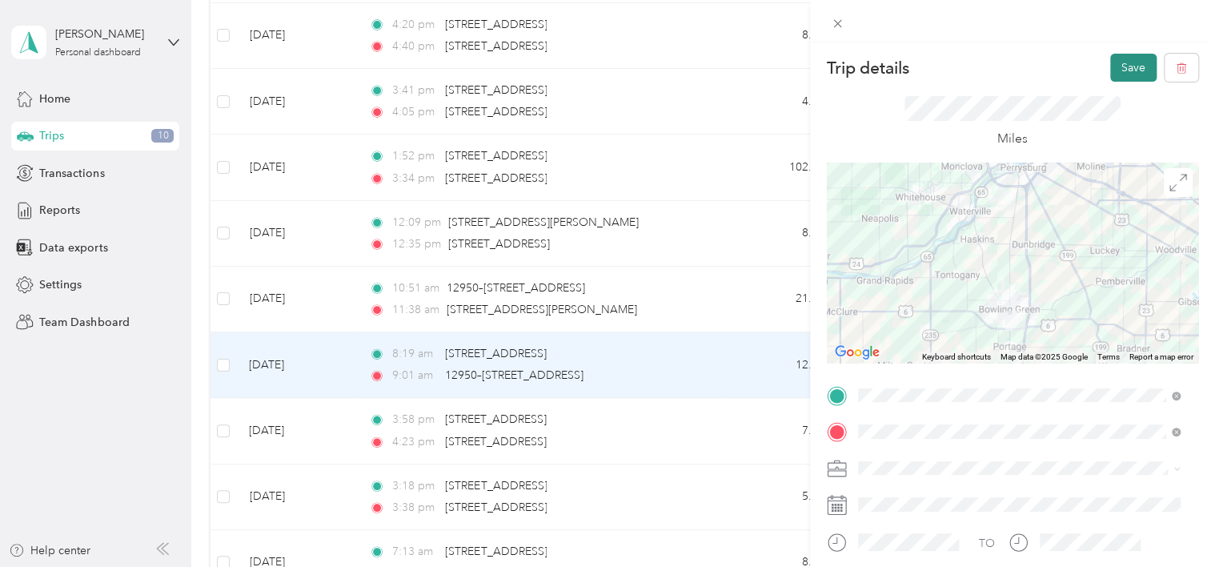
click at [1131, 66] on button "Save" at bounding box center [1134, 68] width 46 height 28
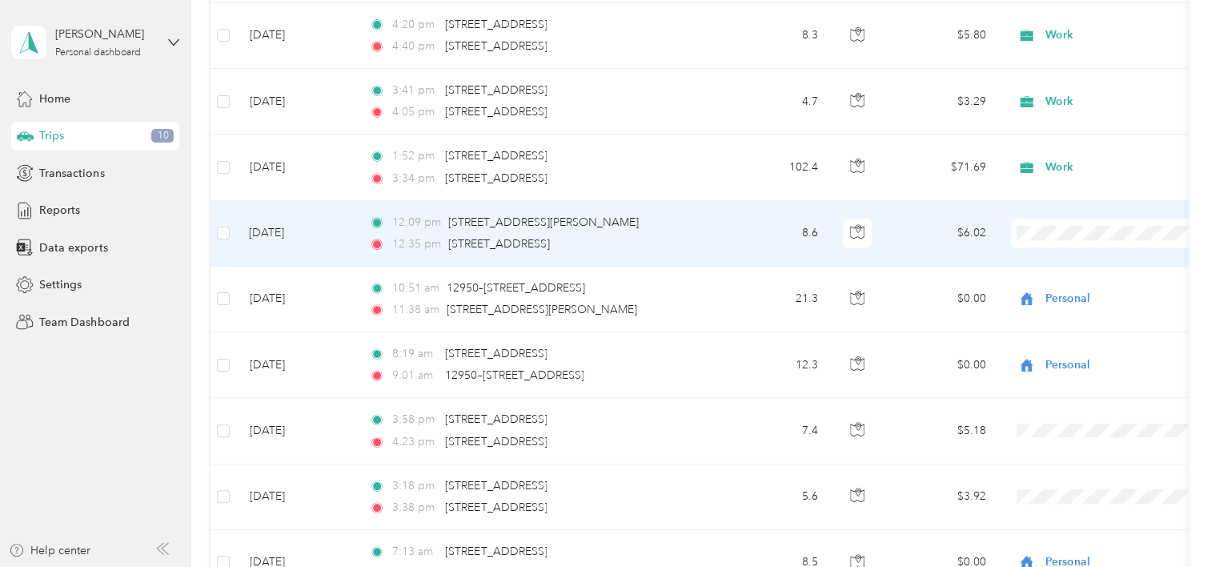
click at [297, 235] on td "[DATE]" at bounding box center [296, 234] width 120 height 66
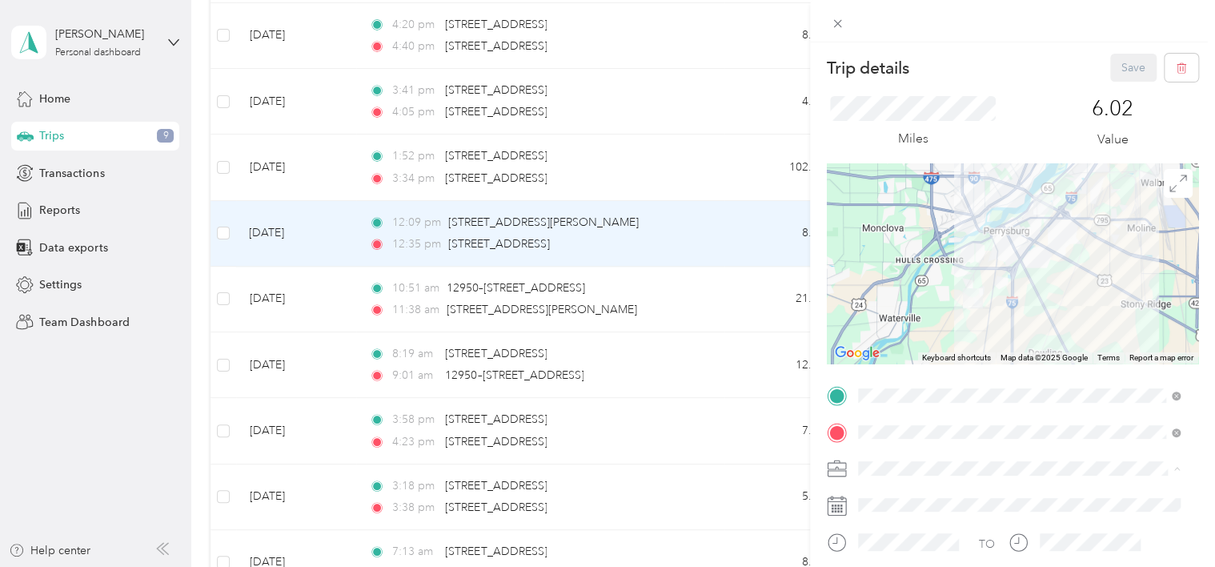
click at [958, 266] on div "Personal" at bounding box center [1019, 271] width 311 height 17
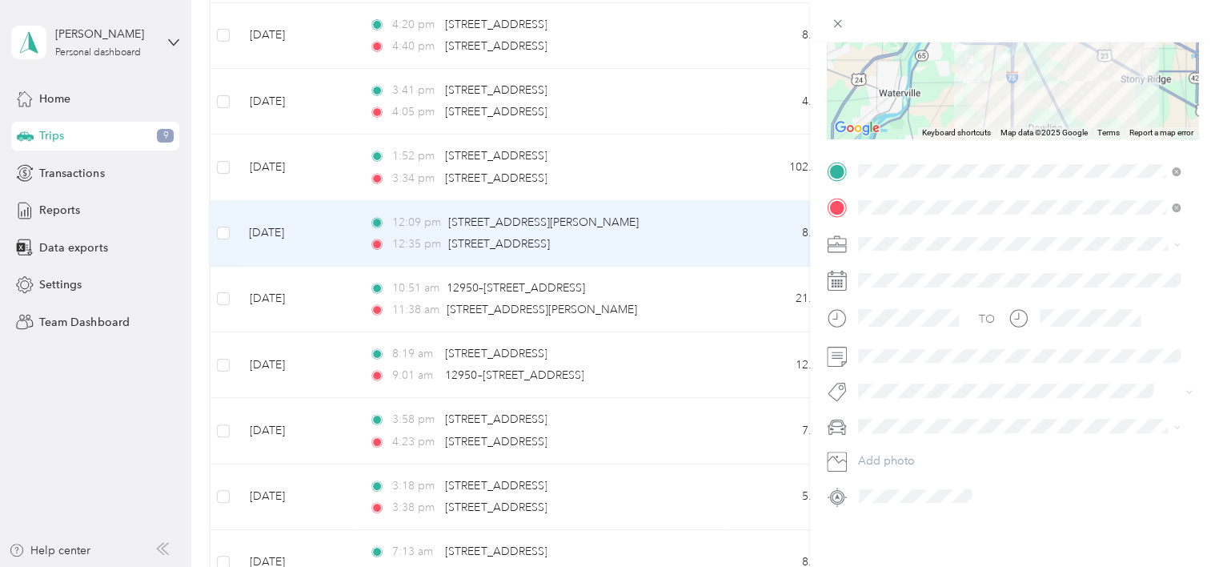
click at [895, 387] on div "pilot" at bounding box center [1019, 385] width 311 height 17
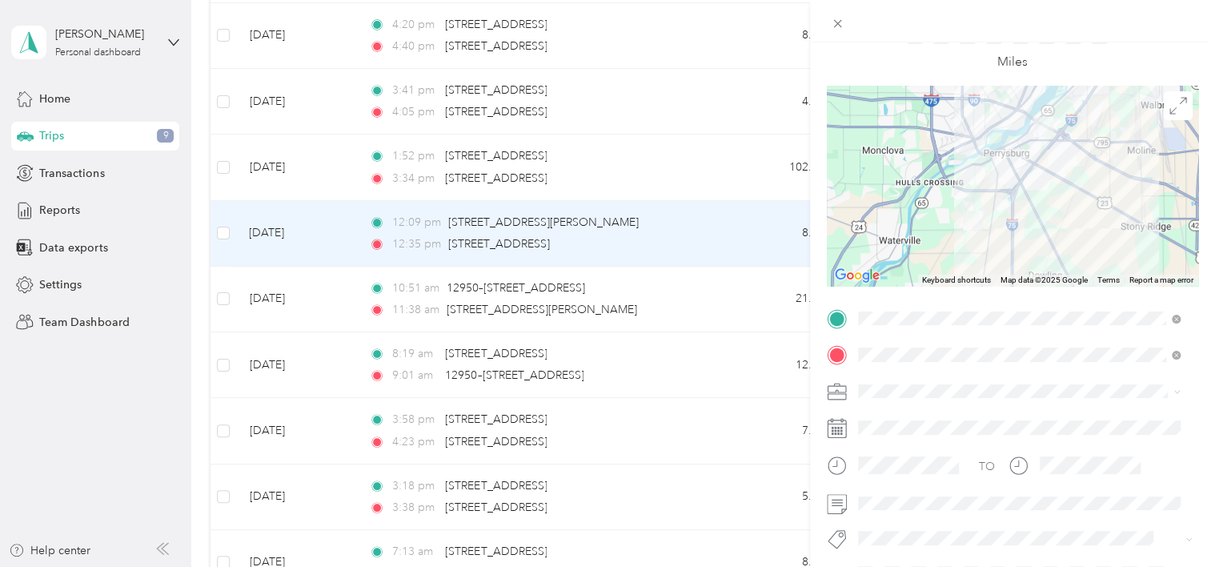
scroll to position [0, 0]
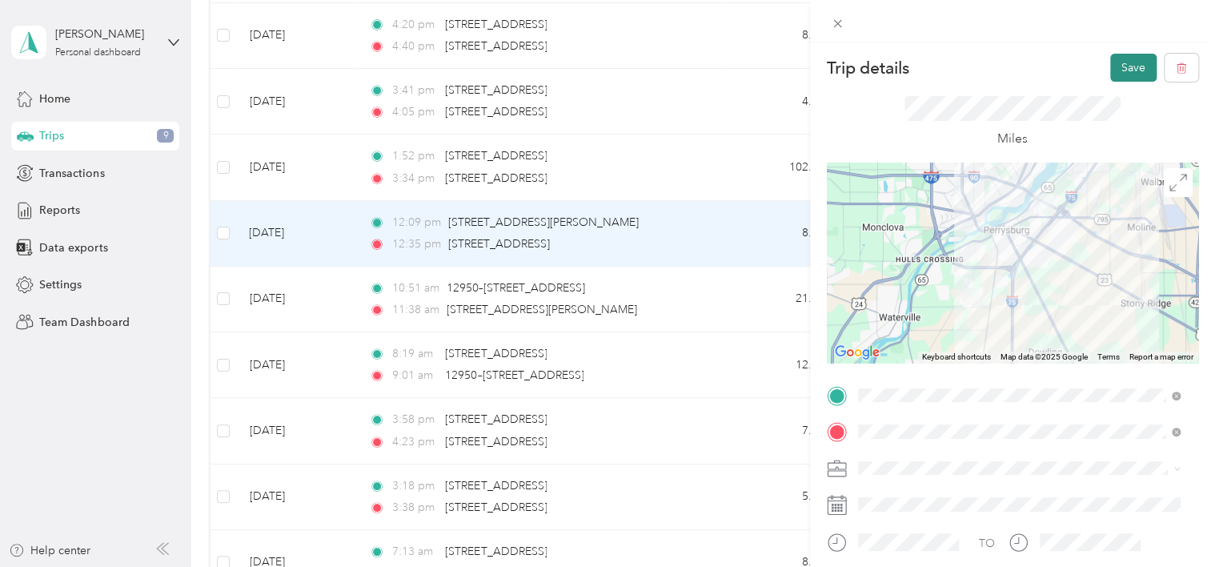
click at [1127, 70] on button "Save" at bounding box center [1134, 68] width 46 height 28
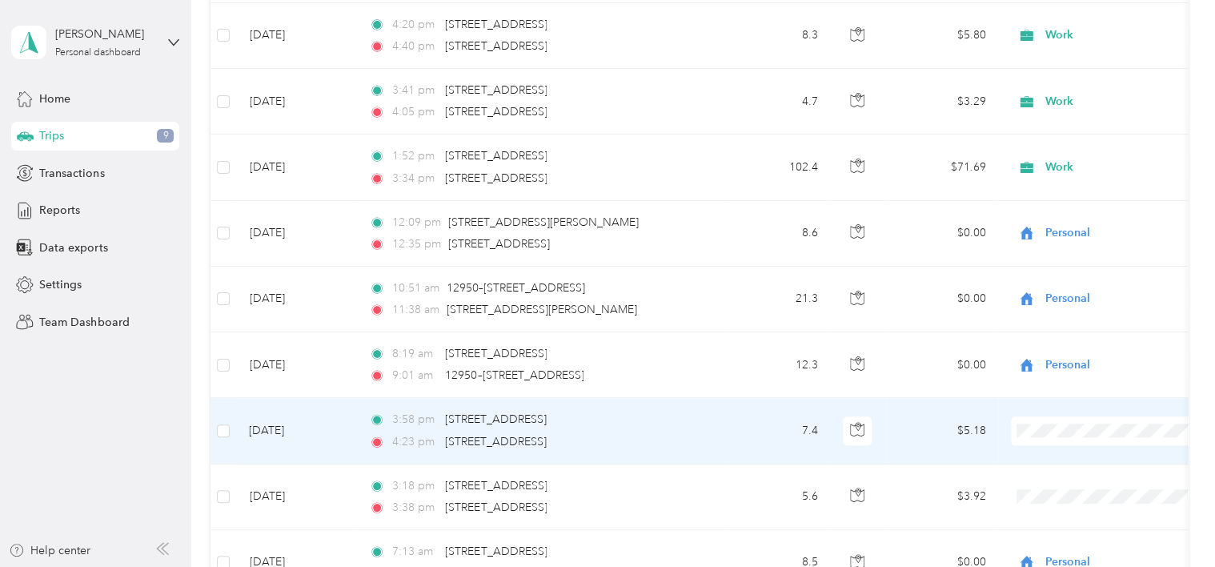
click at [304, 430] on td "[DATE]" at bounding box center [296, 431] width 120 height 66
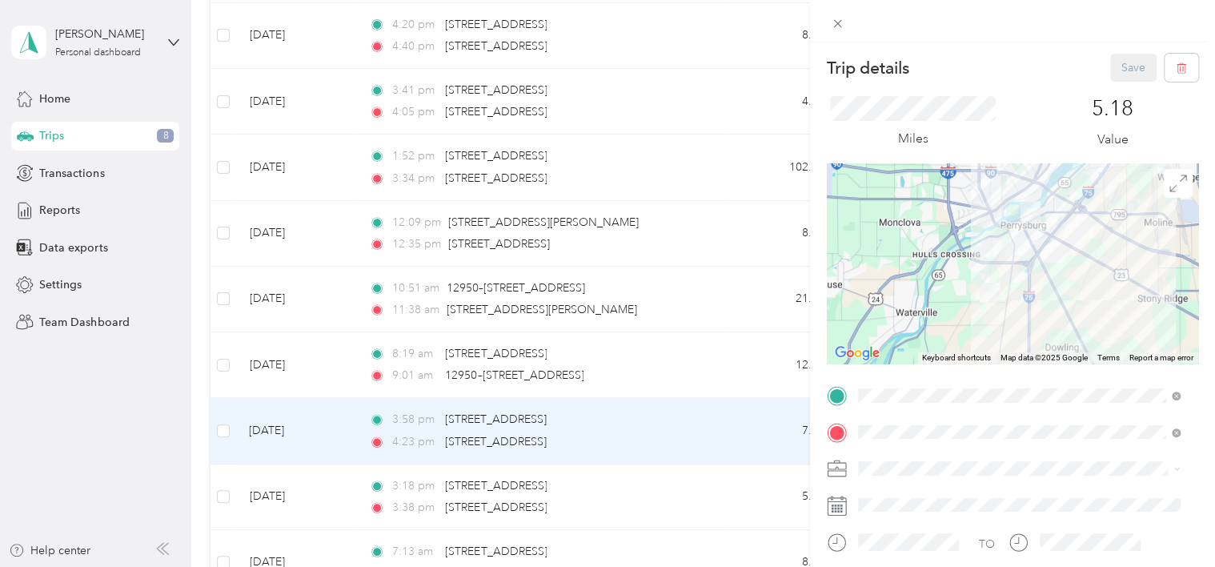
click at [916, 273] on div "Personal" at bounding box center [1019, 267] width 311 height 17
click at [1121, 61] on button "Save" at bounding box center [1134, 68] width 46 height 28
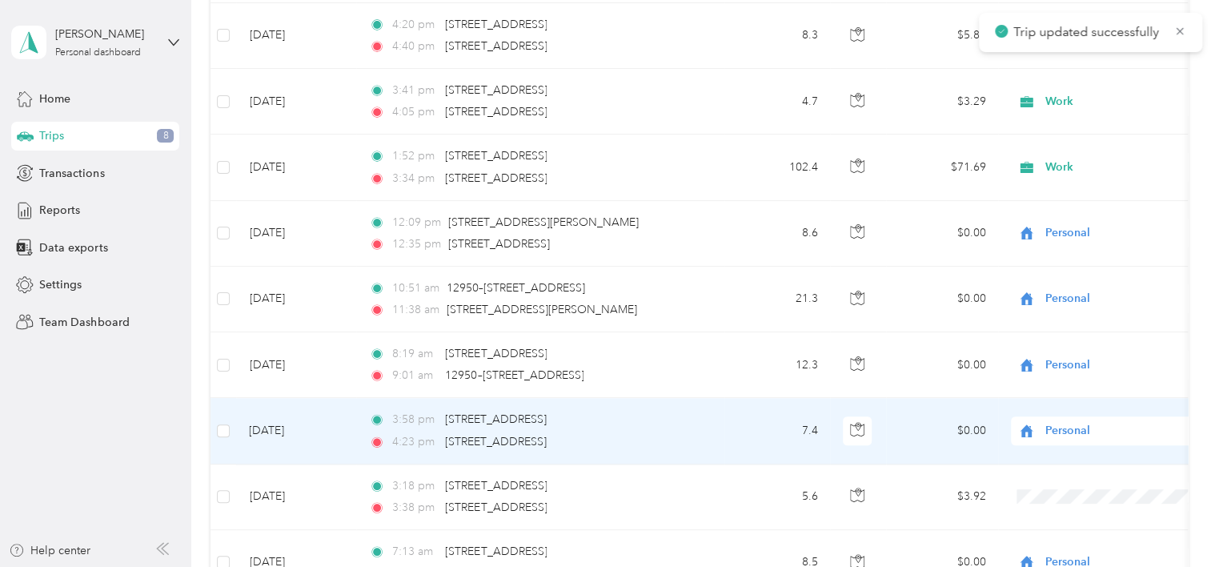
click at [295, 423] on td "[DATE]" at bounding box center [296, 431] width 120 height 66
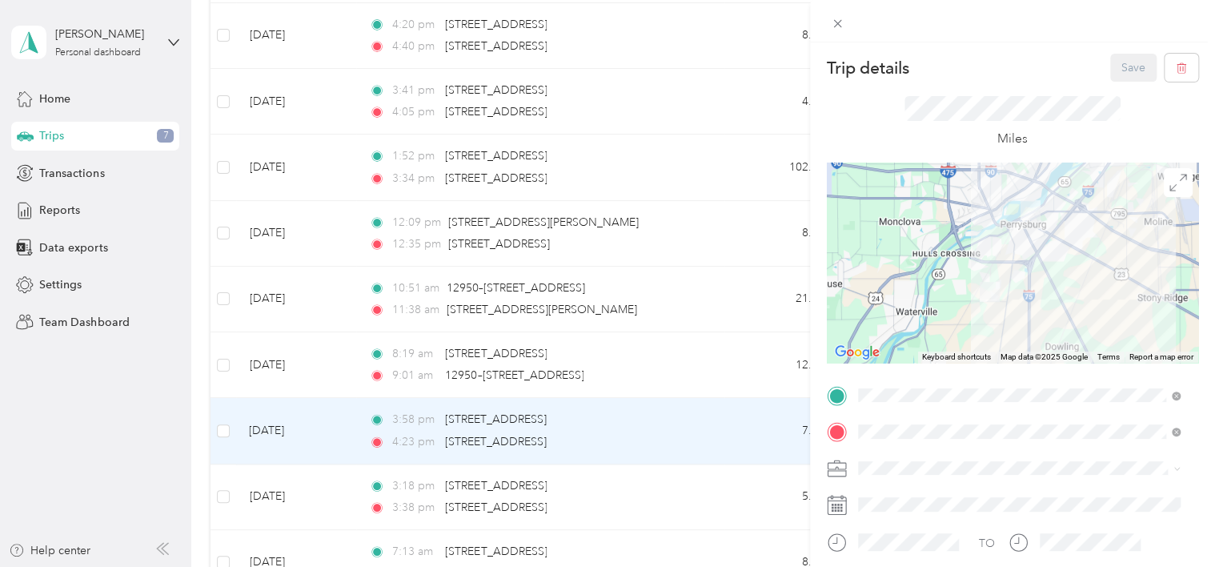
click at [1152, 98] on div "Miles" at bounding box center [1013, 122] width 372 height 81
click at [689, 496] on div "Trip details Save This trip cannot be edited because it is either under review,…" at bounding box center [607, 283] width 1215 height 567
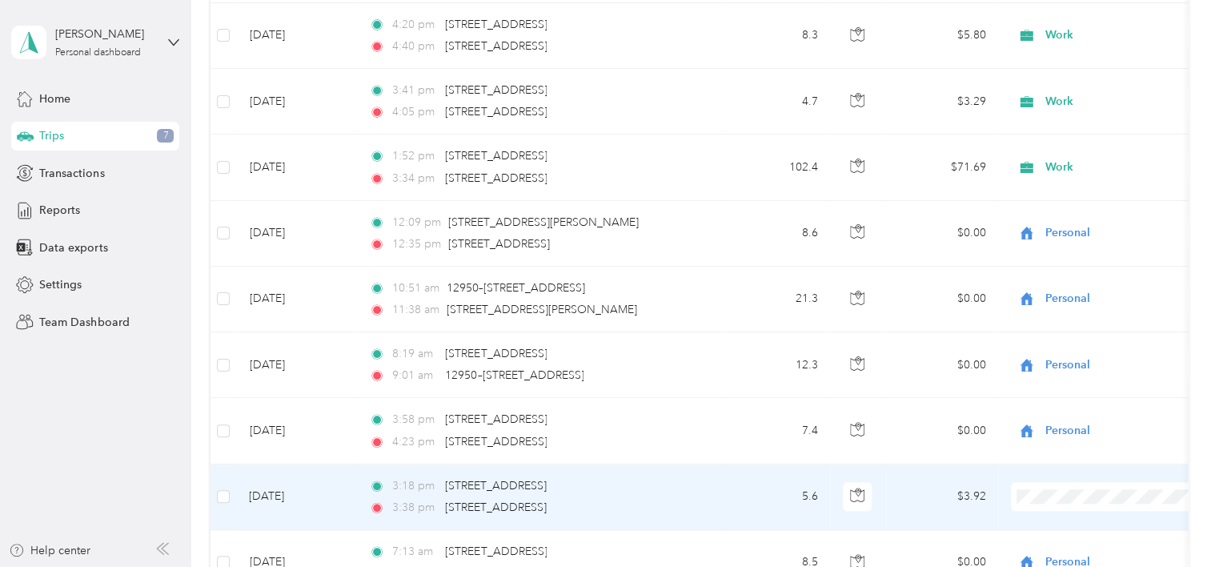
click at [294, 496] on td "[DATE]" at bounding box center [296, 497] width 120 height 66
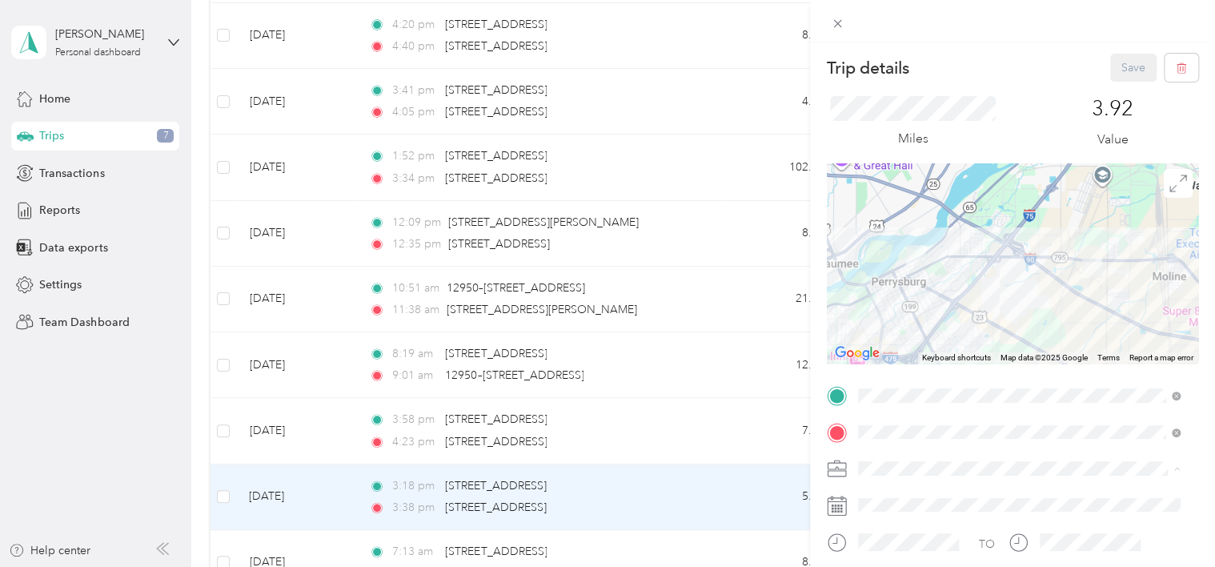
click at [919, 269] on div "Personal" at bounding box center [1019, 271] width 311 height 17
click at [1123, 69] on button "Save" at bounding box center [1134, 68] width 46 height 28
